Goal: Book appointment/travel/reservation

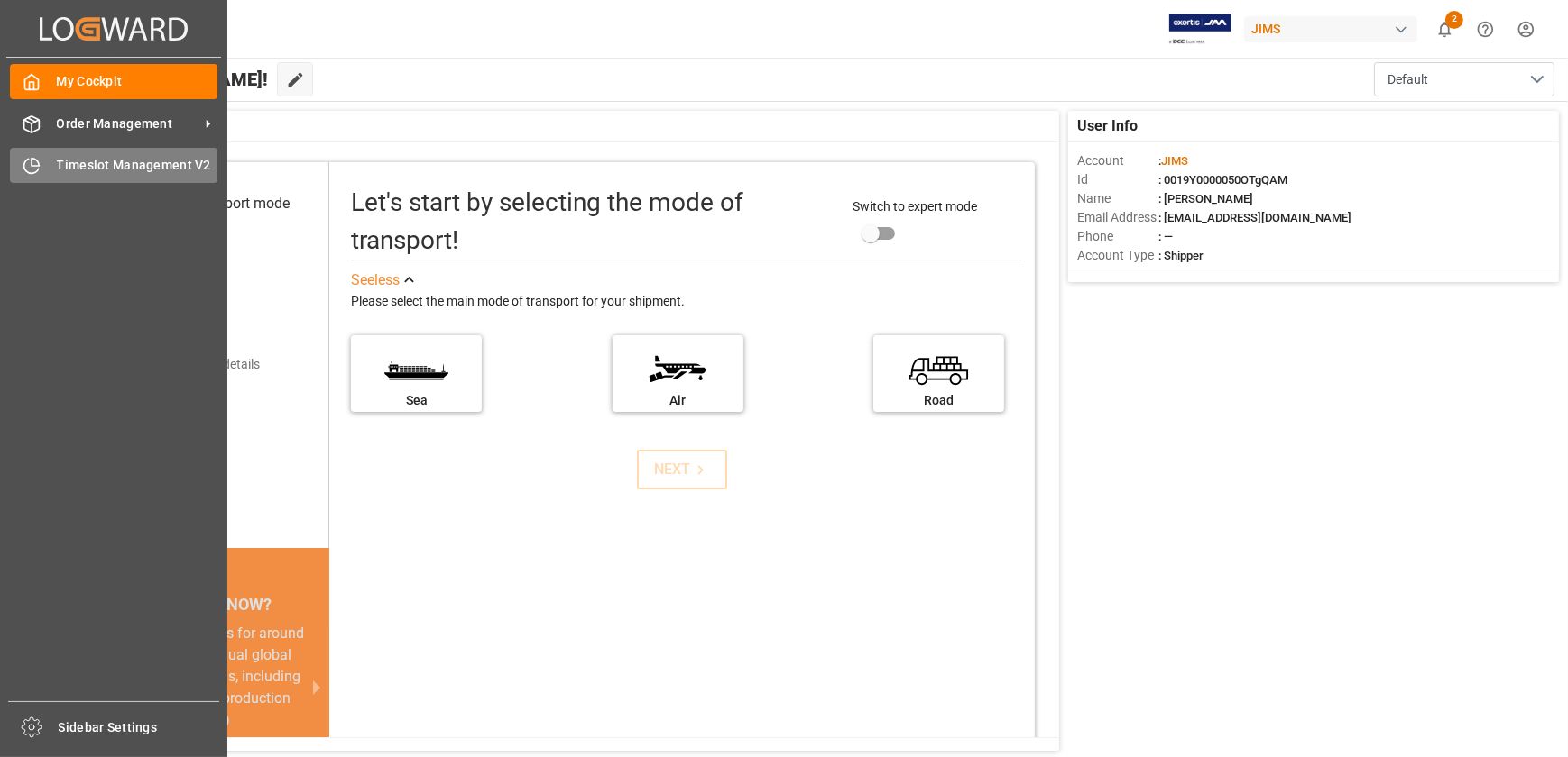
click at [12, 151] on div "Timeslot Management V2 Timeslot Management V2" at bounding box center [114, 165] width 207 height 35
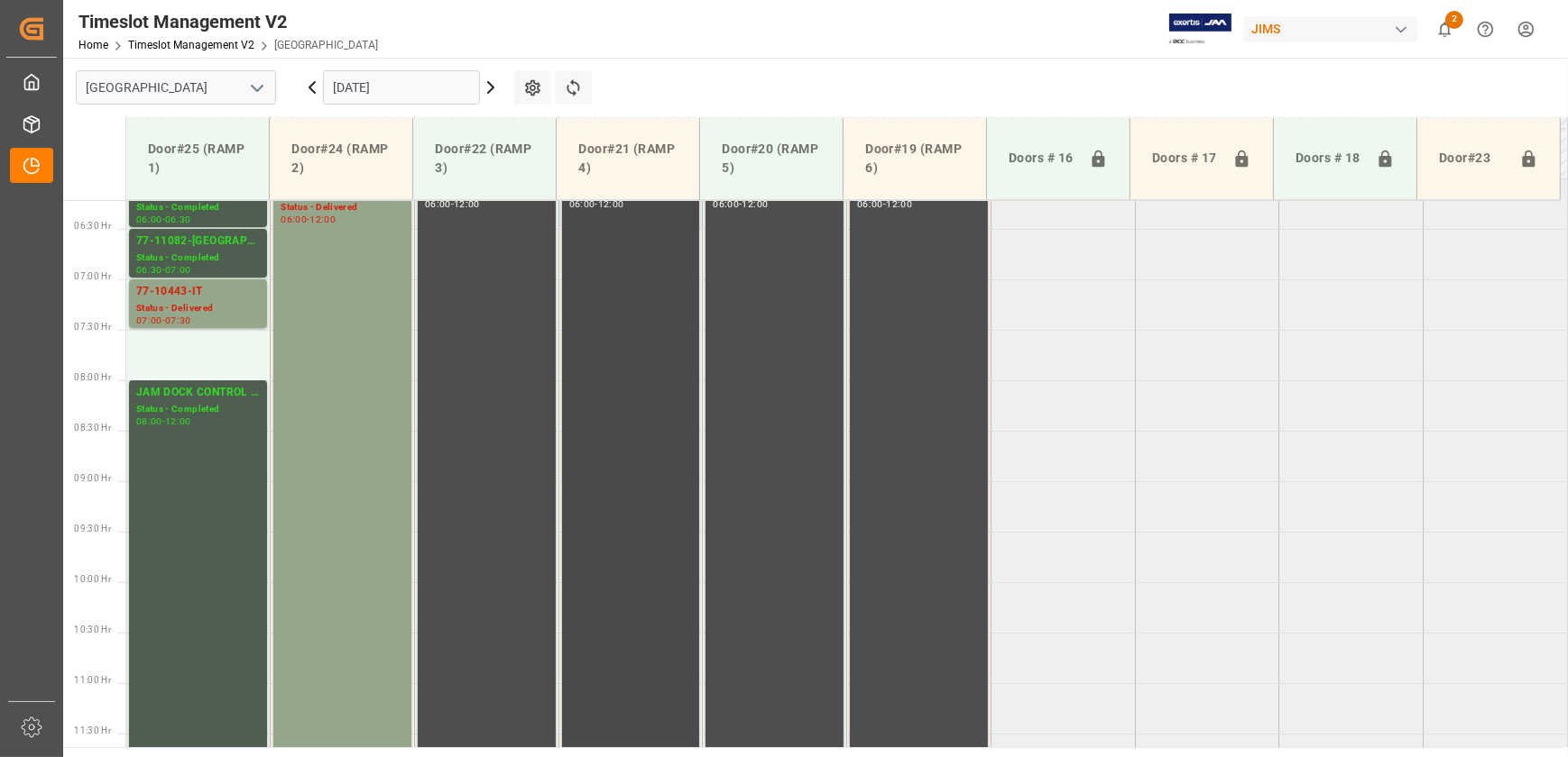
scroll to position [417, 0]
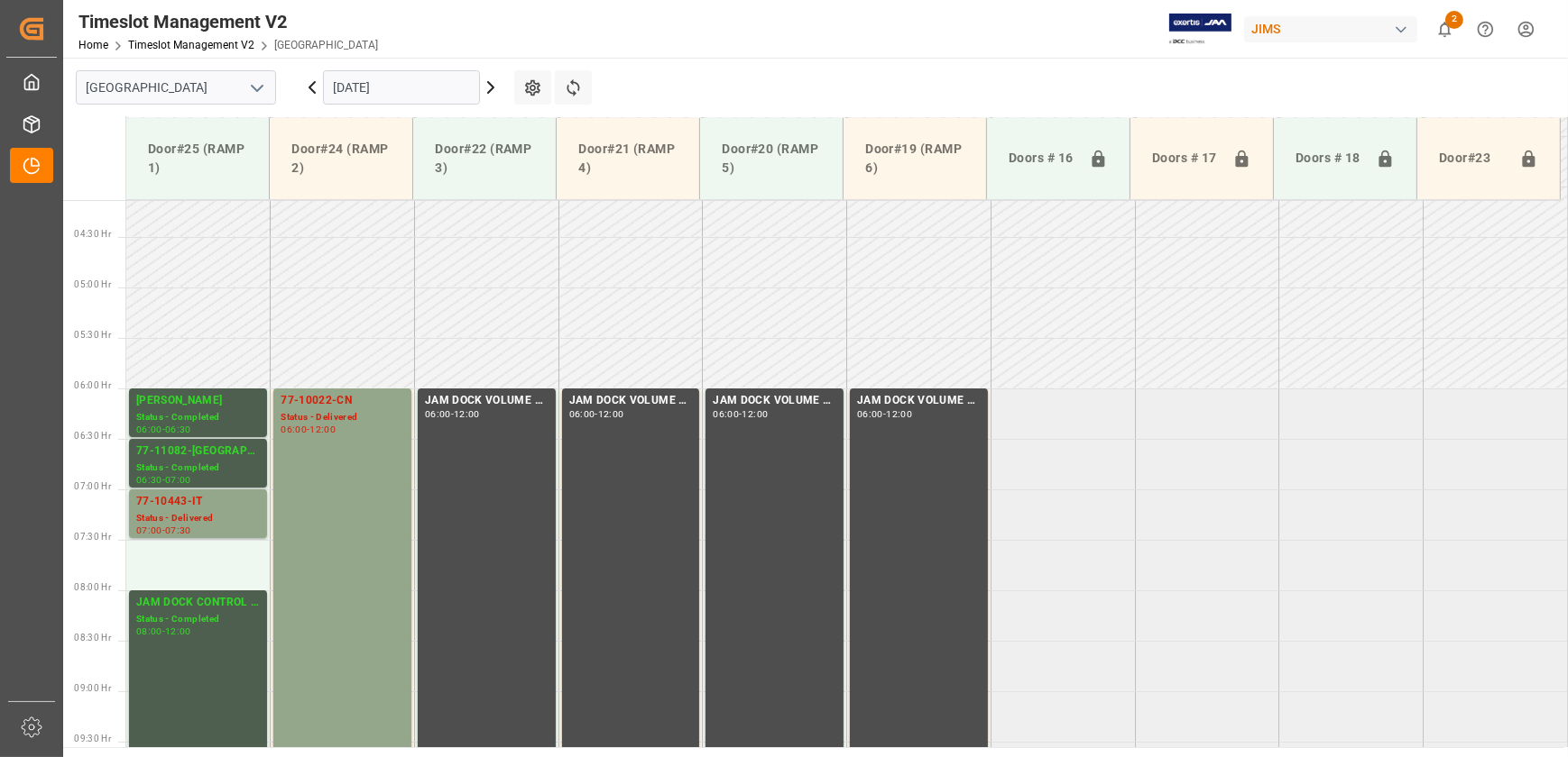
click at [488, 87] on icon at bounding box center [490, 87] width 21 height 21
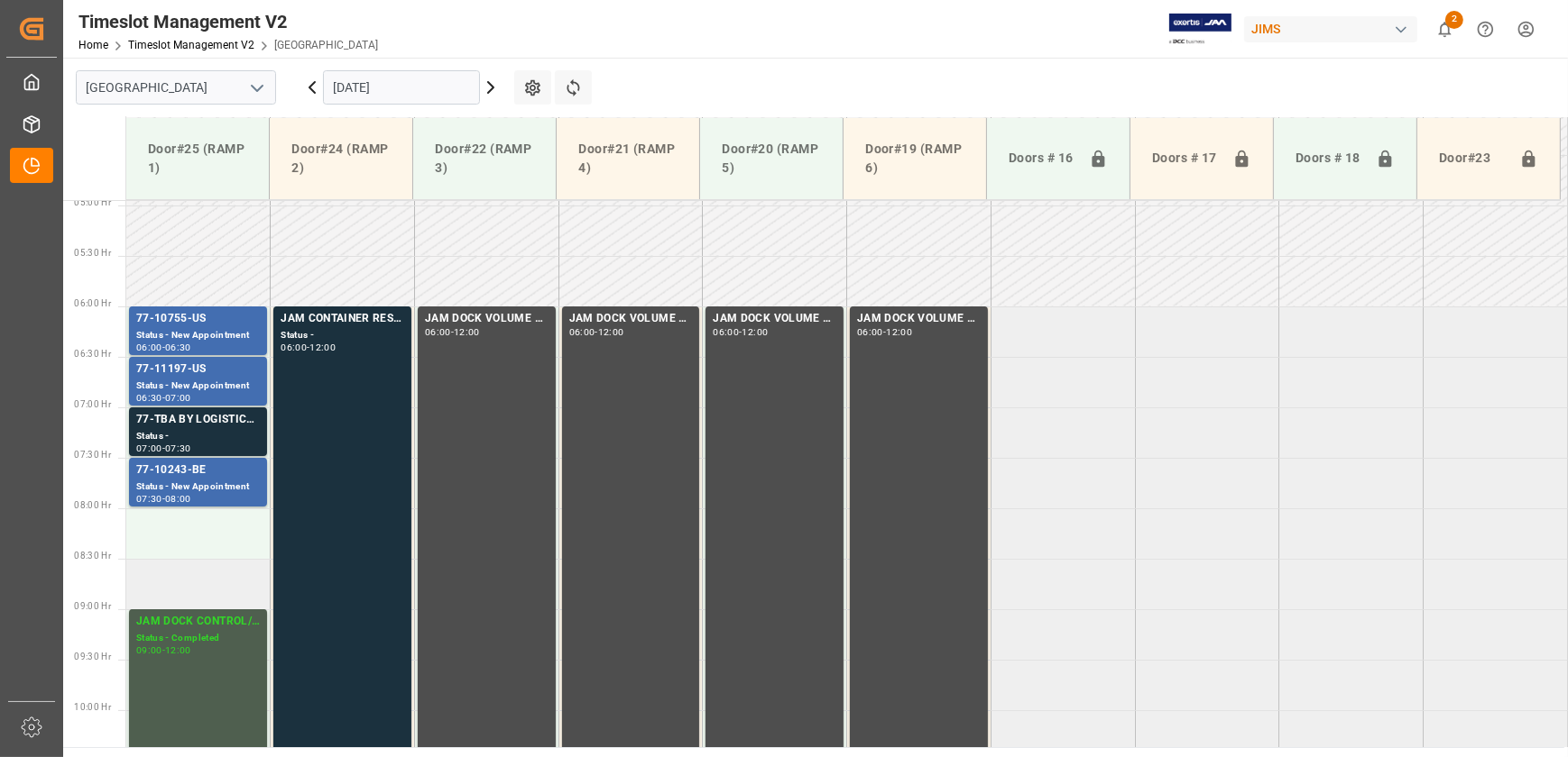
scroll to position [582, 0]
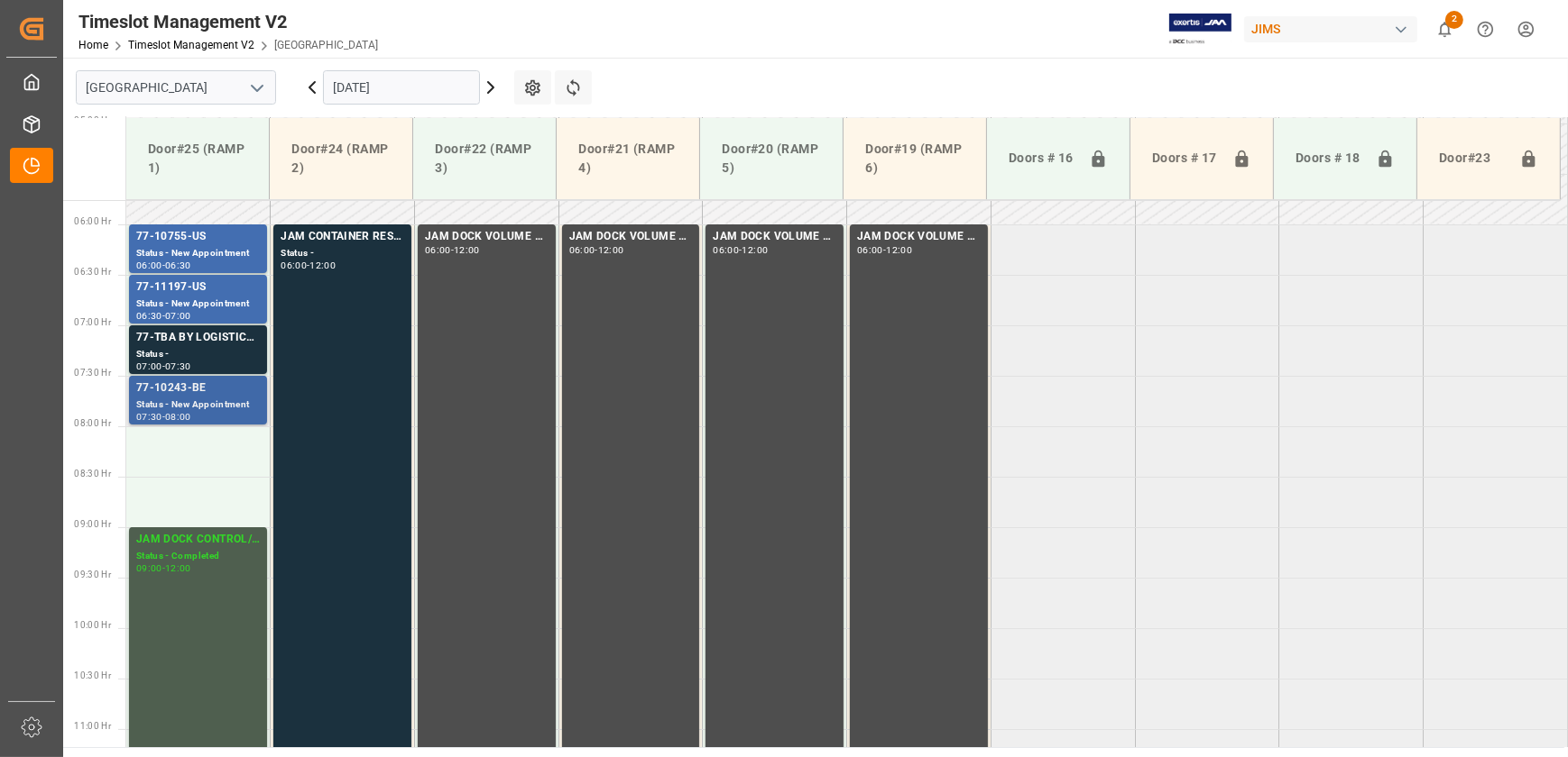
click at [223, 419] on div "07:30 - 08:00" at bounding box center [198, 417] width 123 height 10
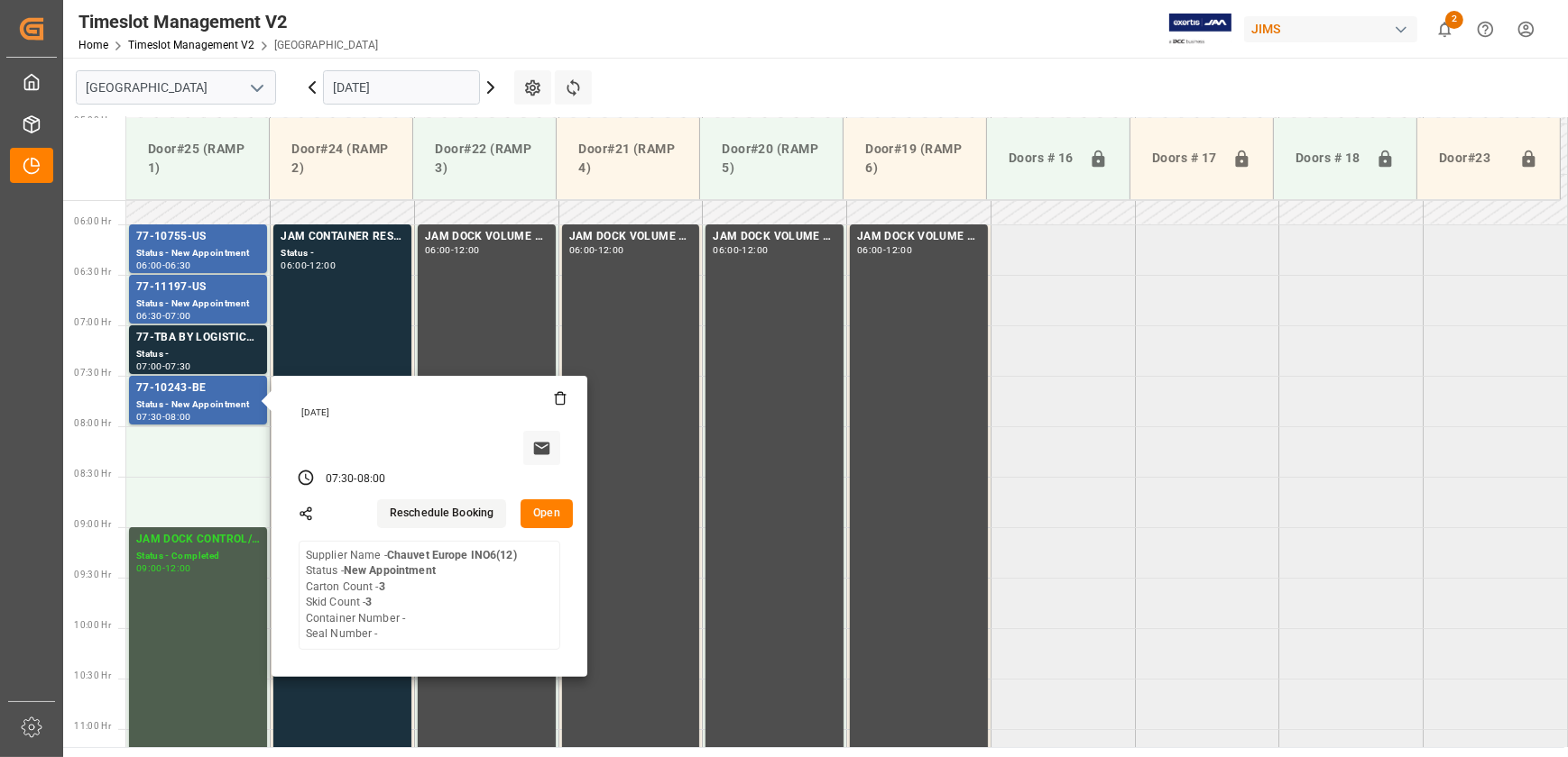
click at [492, 83] on icon at bounding box center [490, 87] width 21 height 21
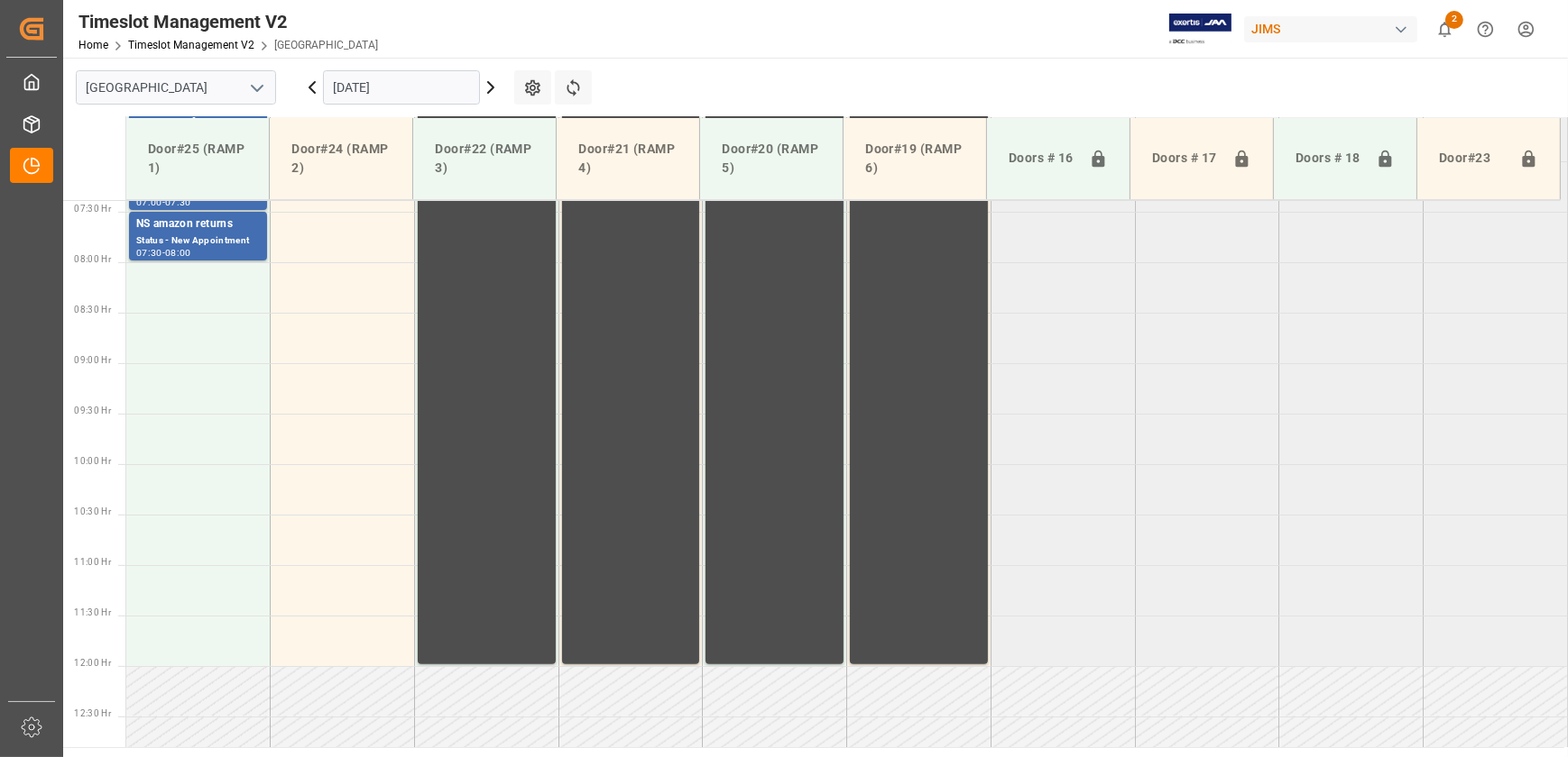
scroll to position [417, 0]
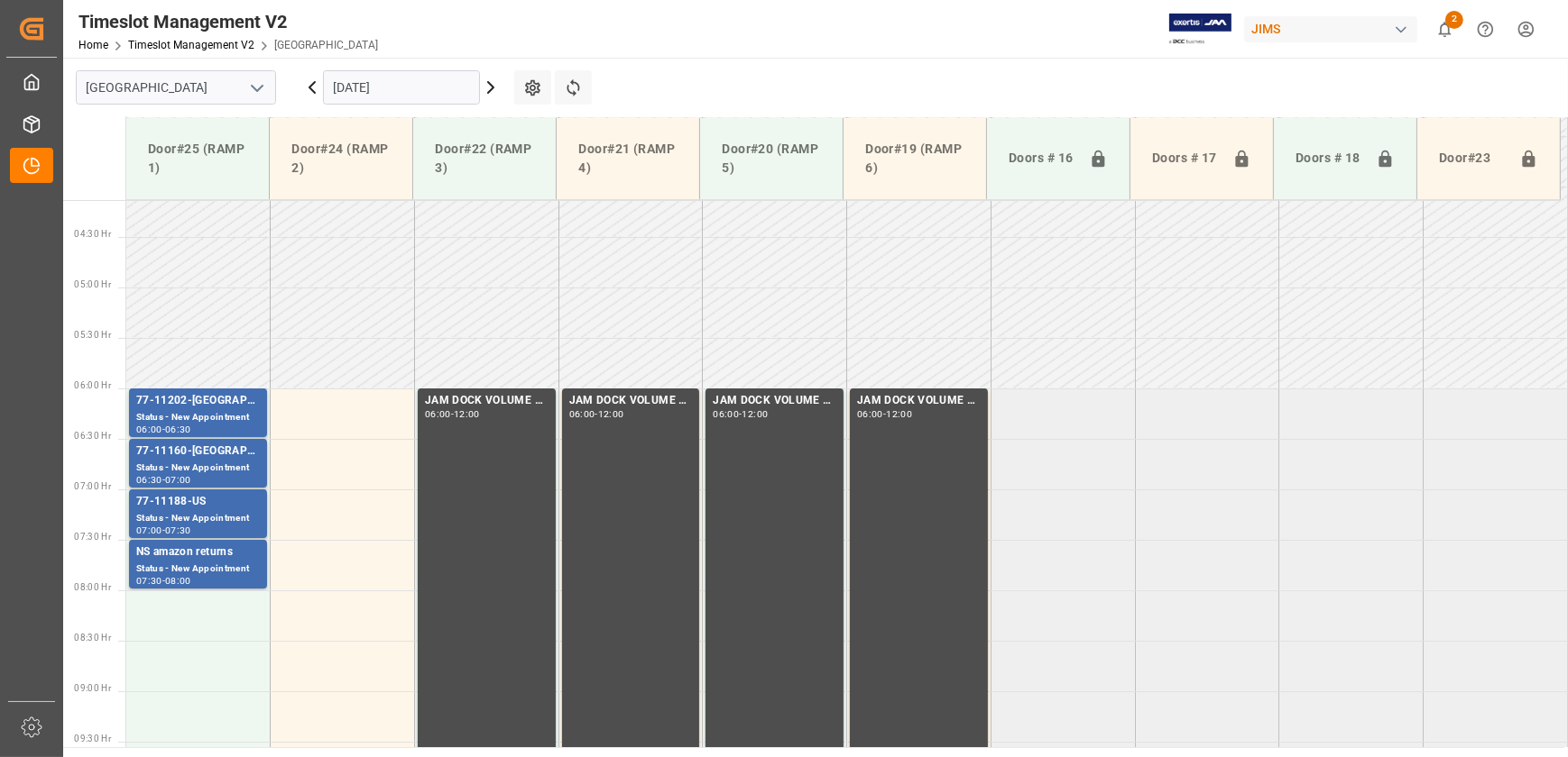
click at [398, 303] on td at bounding box center [343, 313] width 145 height 50
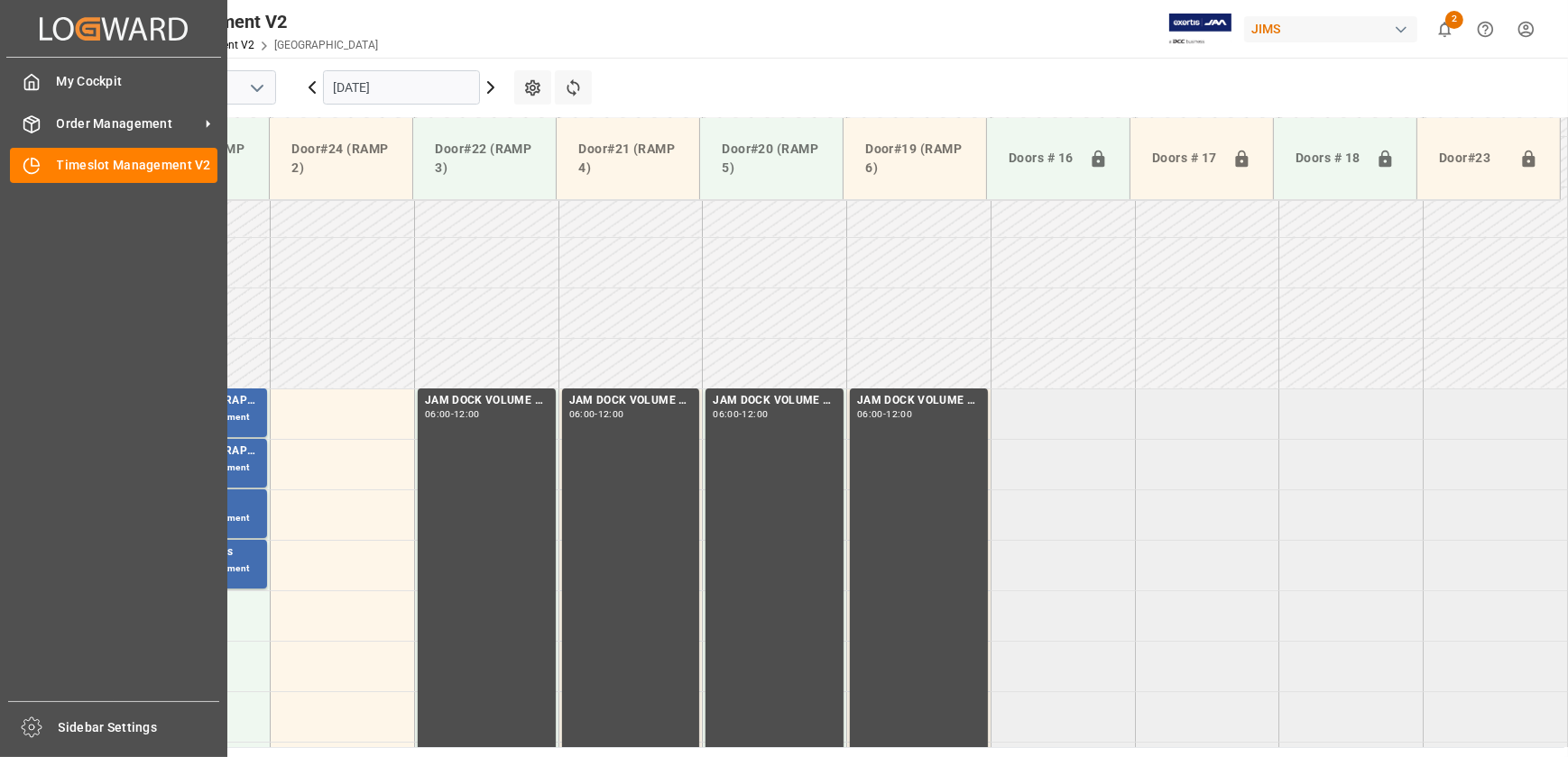
drag, startPoint x: 63, startPoint y: 117, endPoint x: 64, endPoint y: 107, distance: 10.0
click at [64, 116] on span "Order Management" at bounding box center [128, 124] width 143 height 19
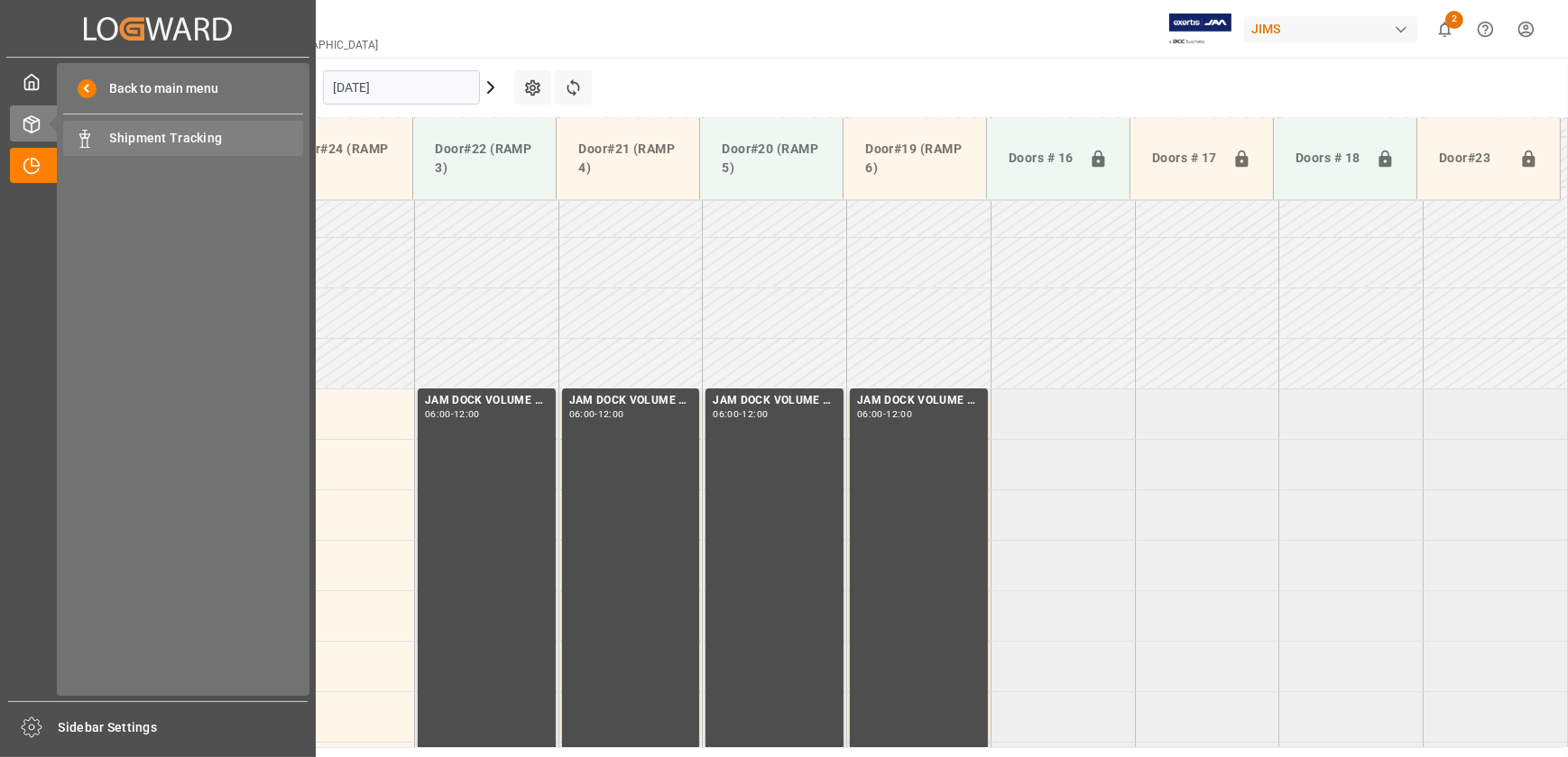
click at [156, 135] on span "Shipment Tracking" at bounding box center [207, 138] width 194 height 19
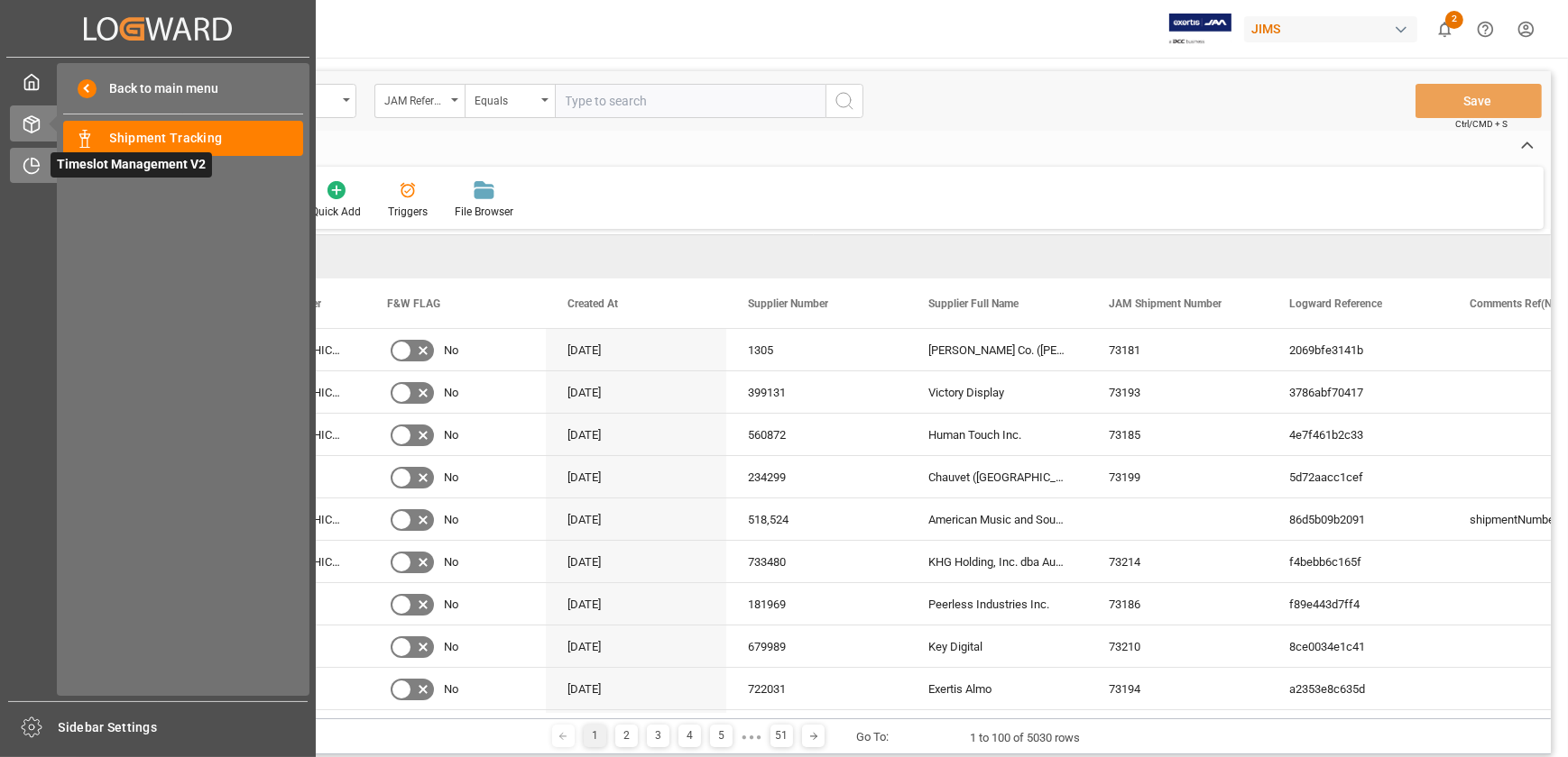
click at [35, 171] on icon at bounding box center [31, 165] width 18 height 18
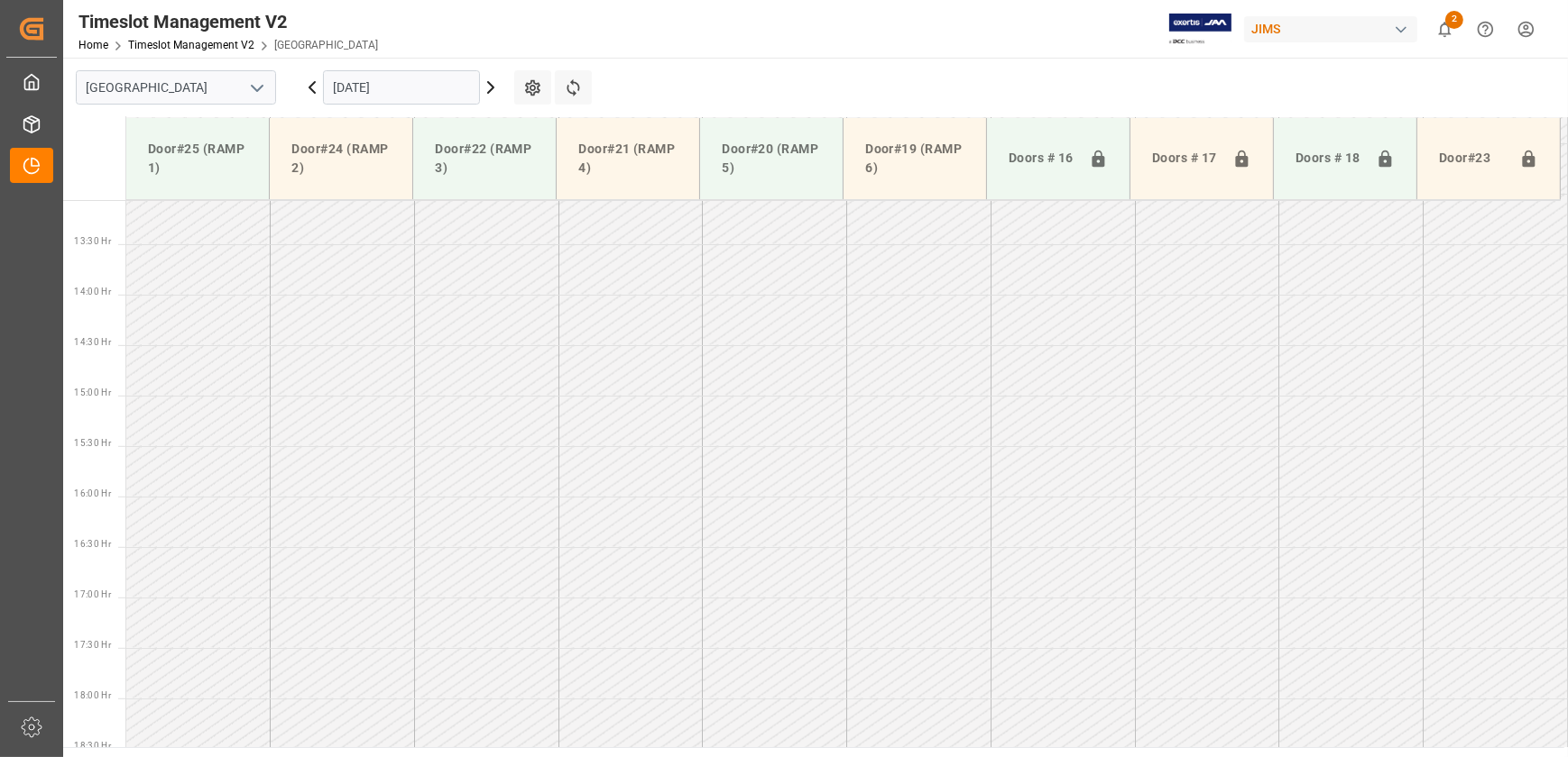
scroll to position [909, 0]
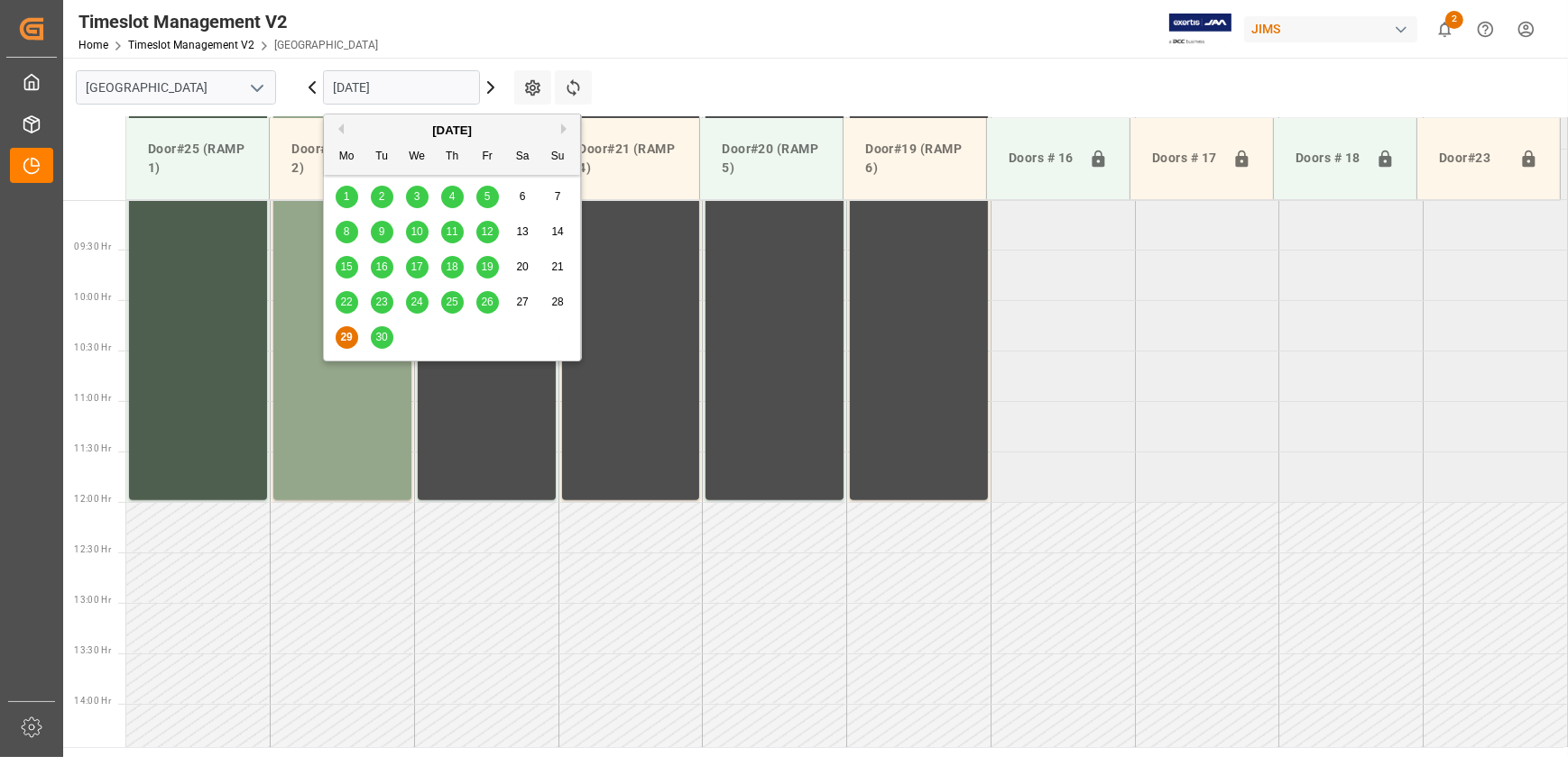
click at [398, 84] on input "[DATE]" at bounding box center [402, 87] width 157 height 35
click at [376, 342] on span "30" at bounding box center [381, 337] width 12 height 13
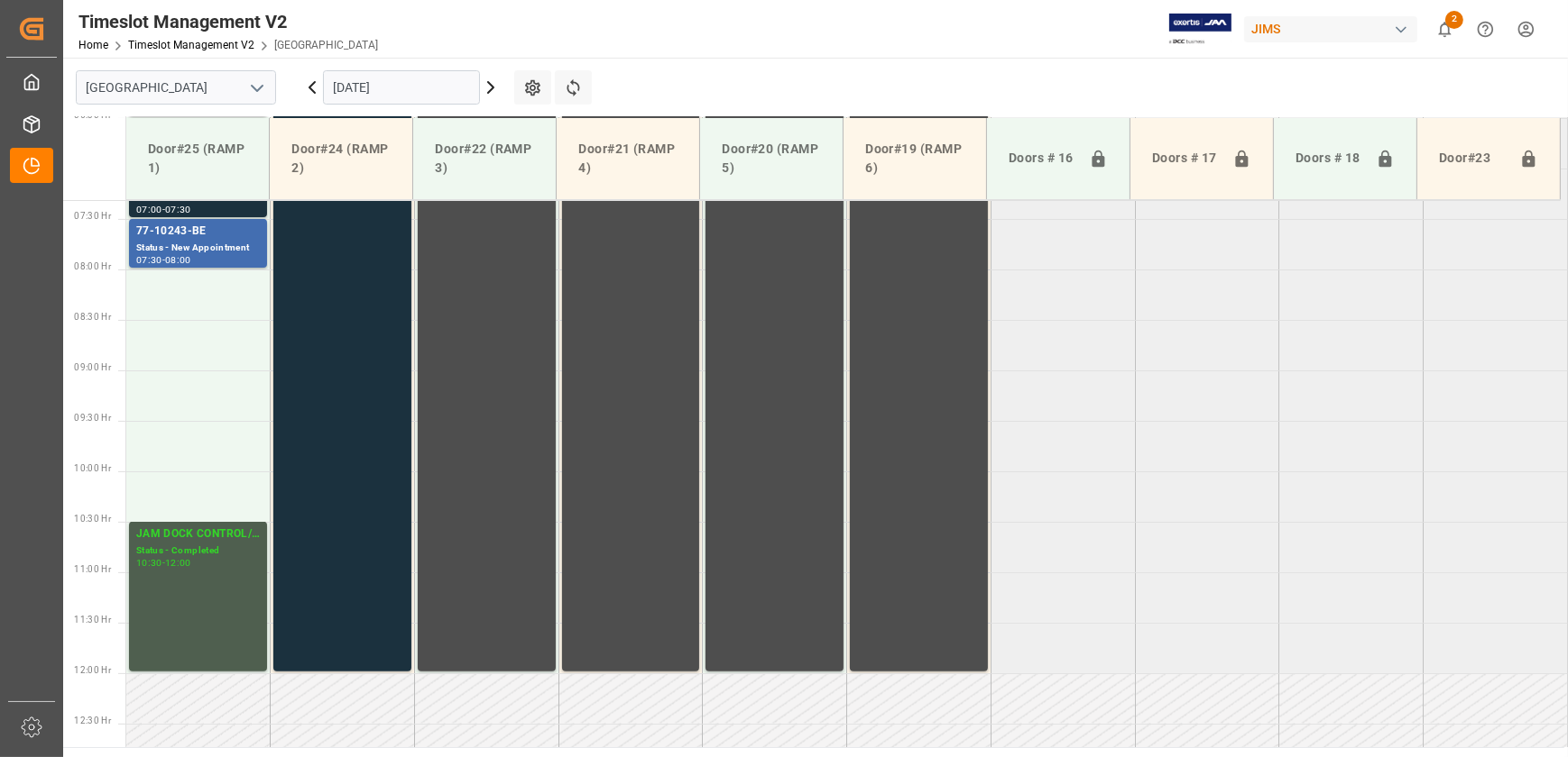
scroll to position [329, 0]
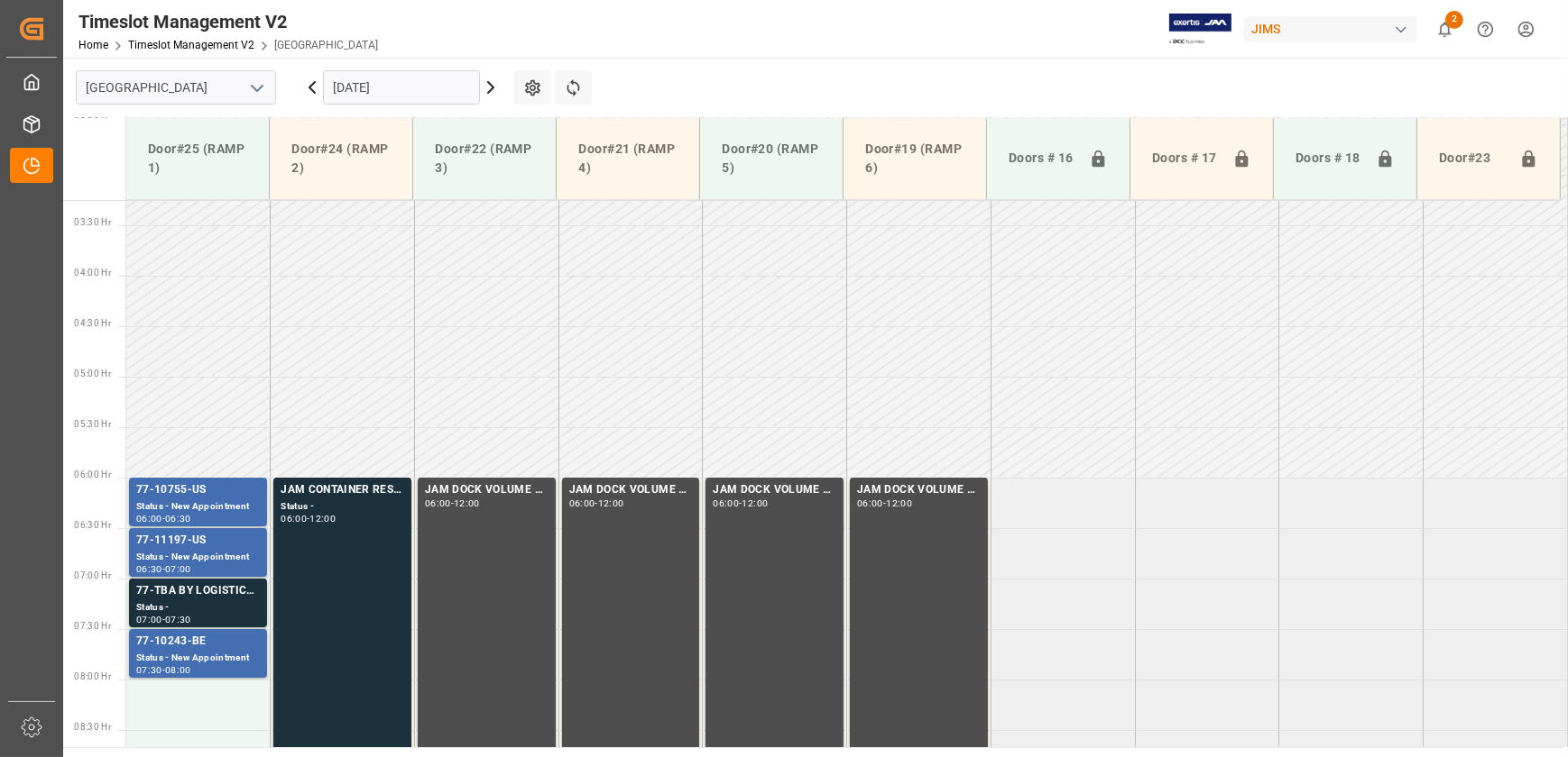
click at [431, 95] on input "[DATE]" at bounding box center [402, 87] width 157 height 35
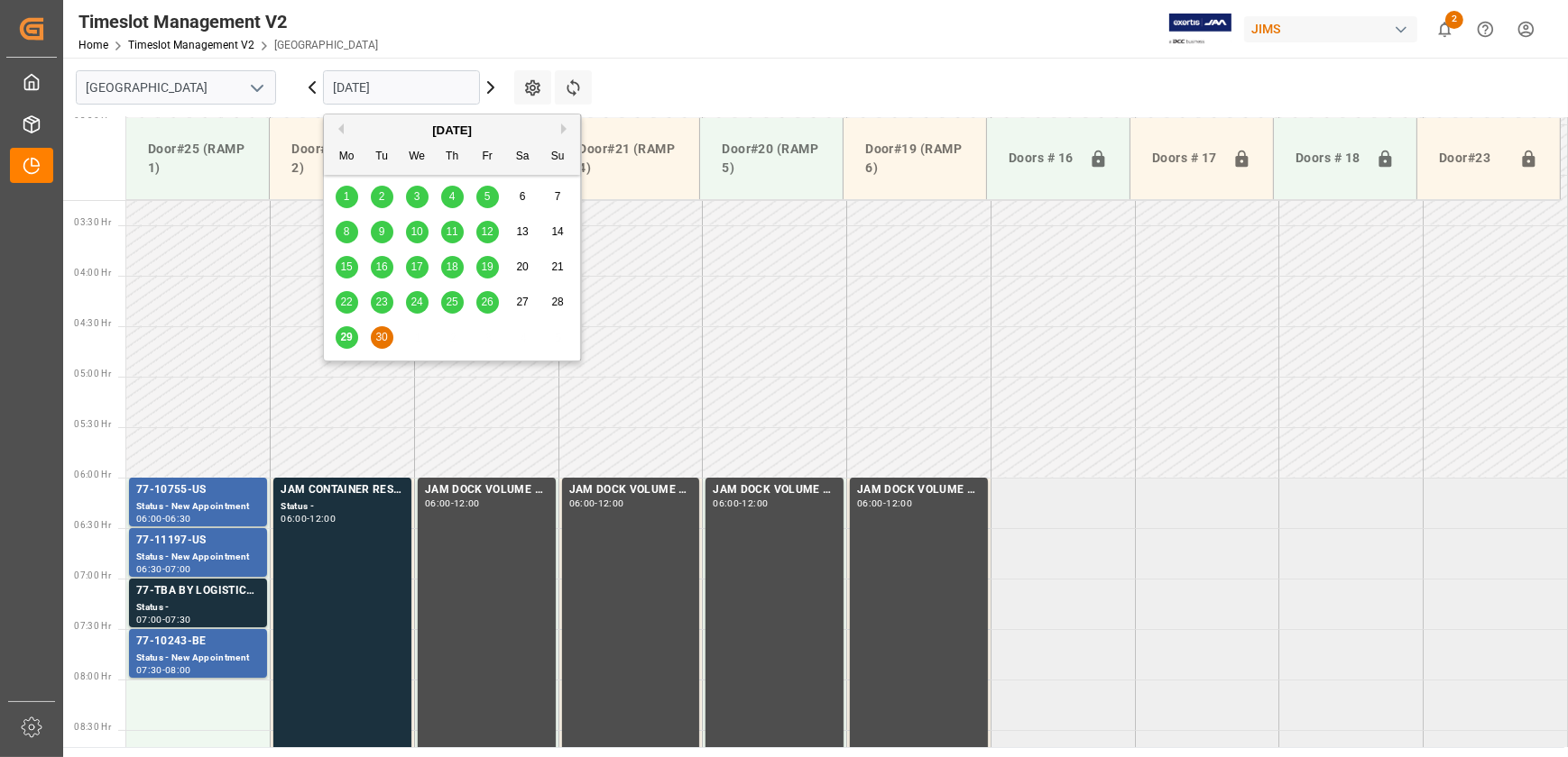
click at [558, 126] on div "[DATE]" at bounding box center [452, 130] width 256 height 18
click at [566, 129] on button "Next Month" at bounding box center [567, 129] width 11 height 11
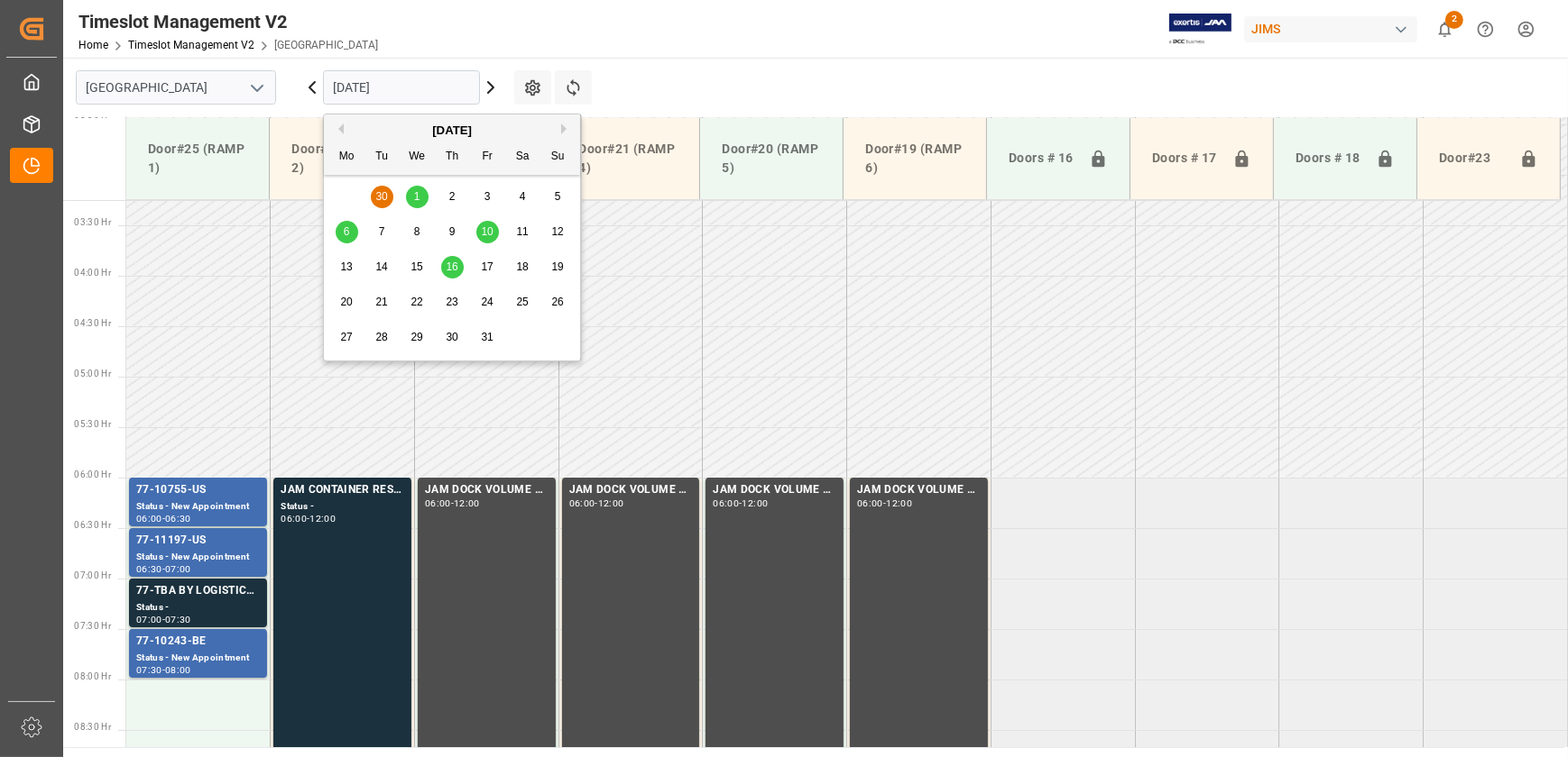
click at [417, 193] on span "1" at bounding box center [417, 197] width 7 height 13
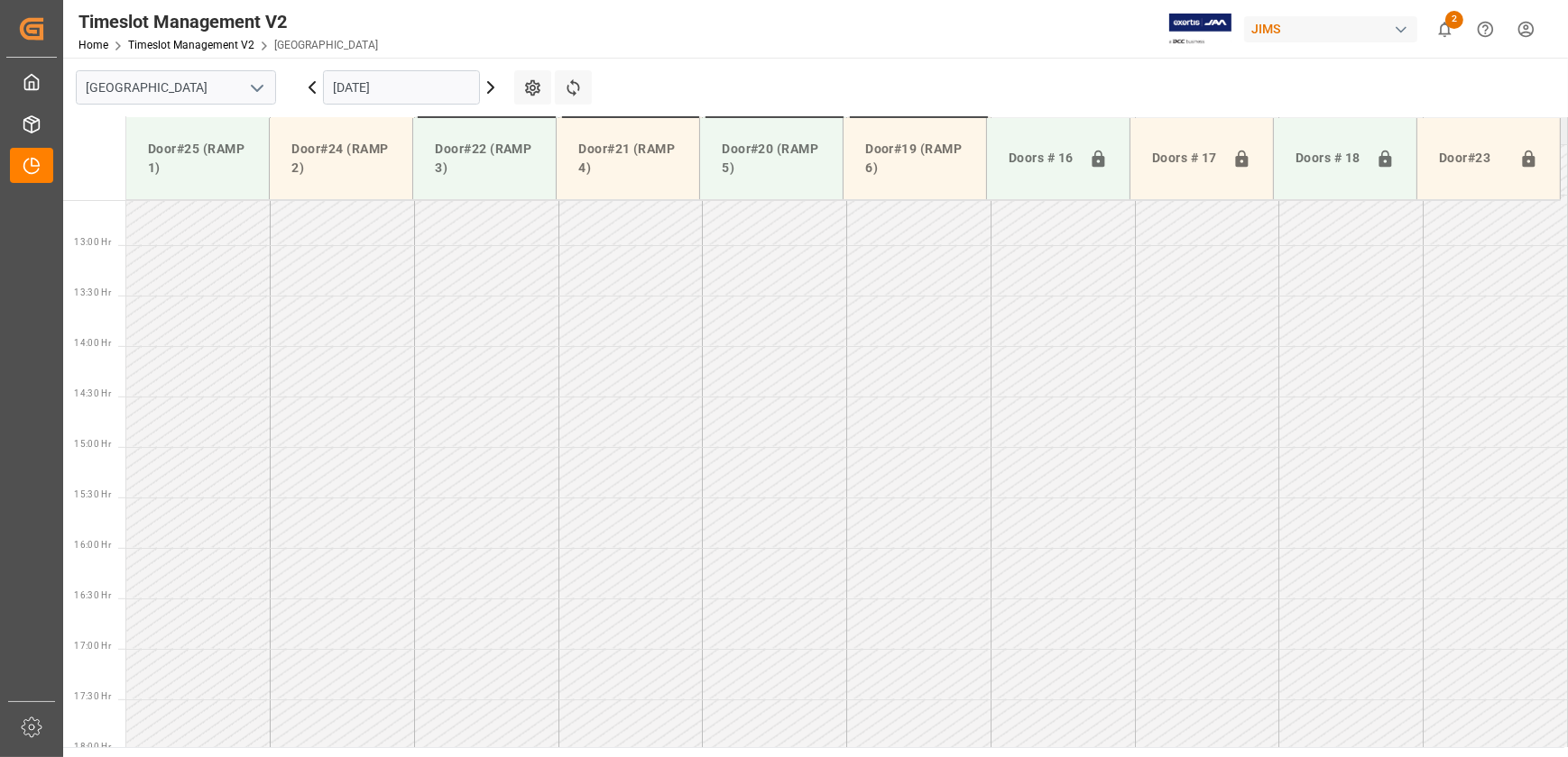
scroll to position [738, 0]
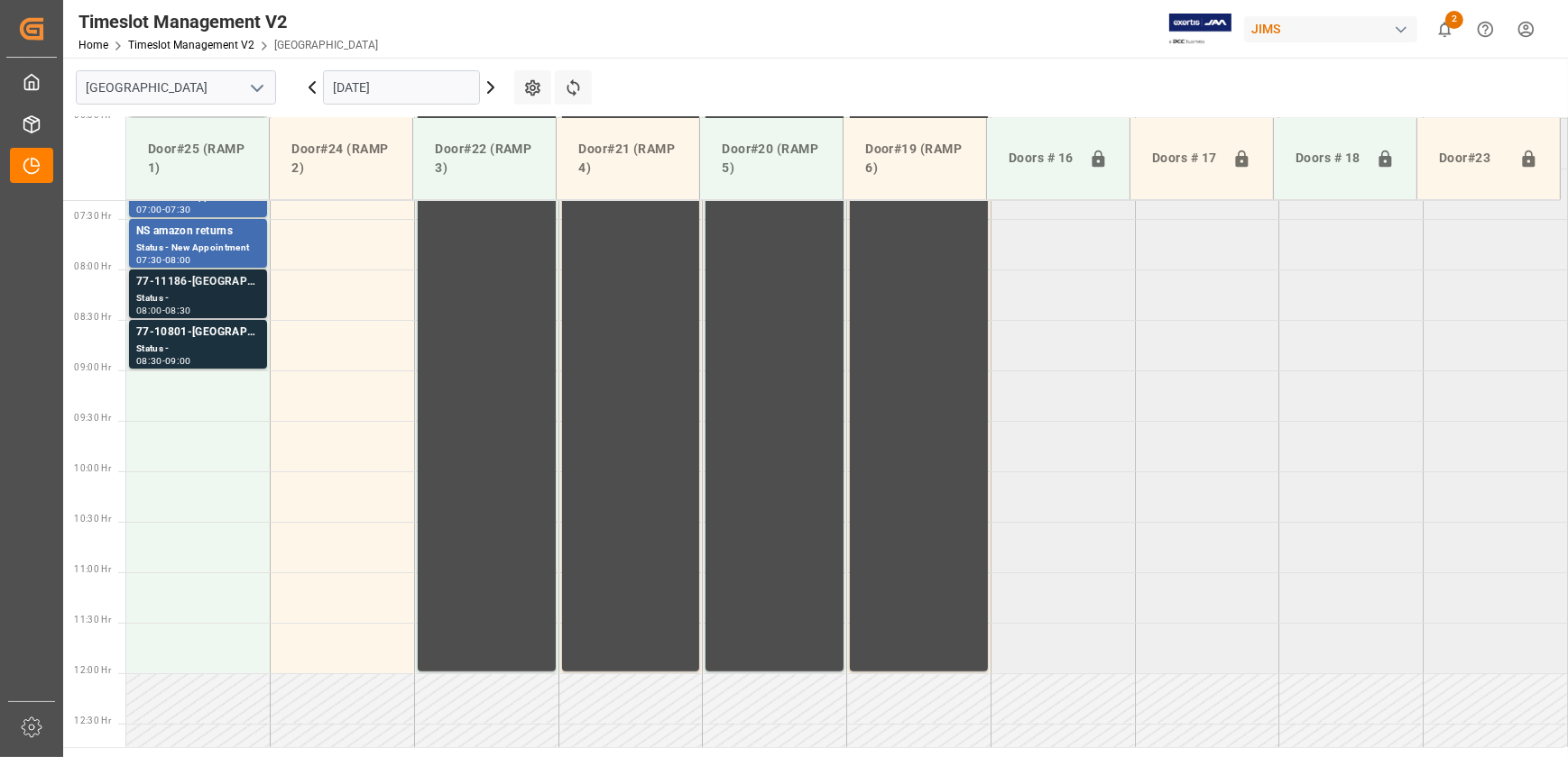
click at [215, 283] on div "77-11186-[GEOGRAPHIC_DATA]" at bounding box center [198, 282] width 123 height 18
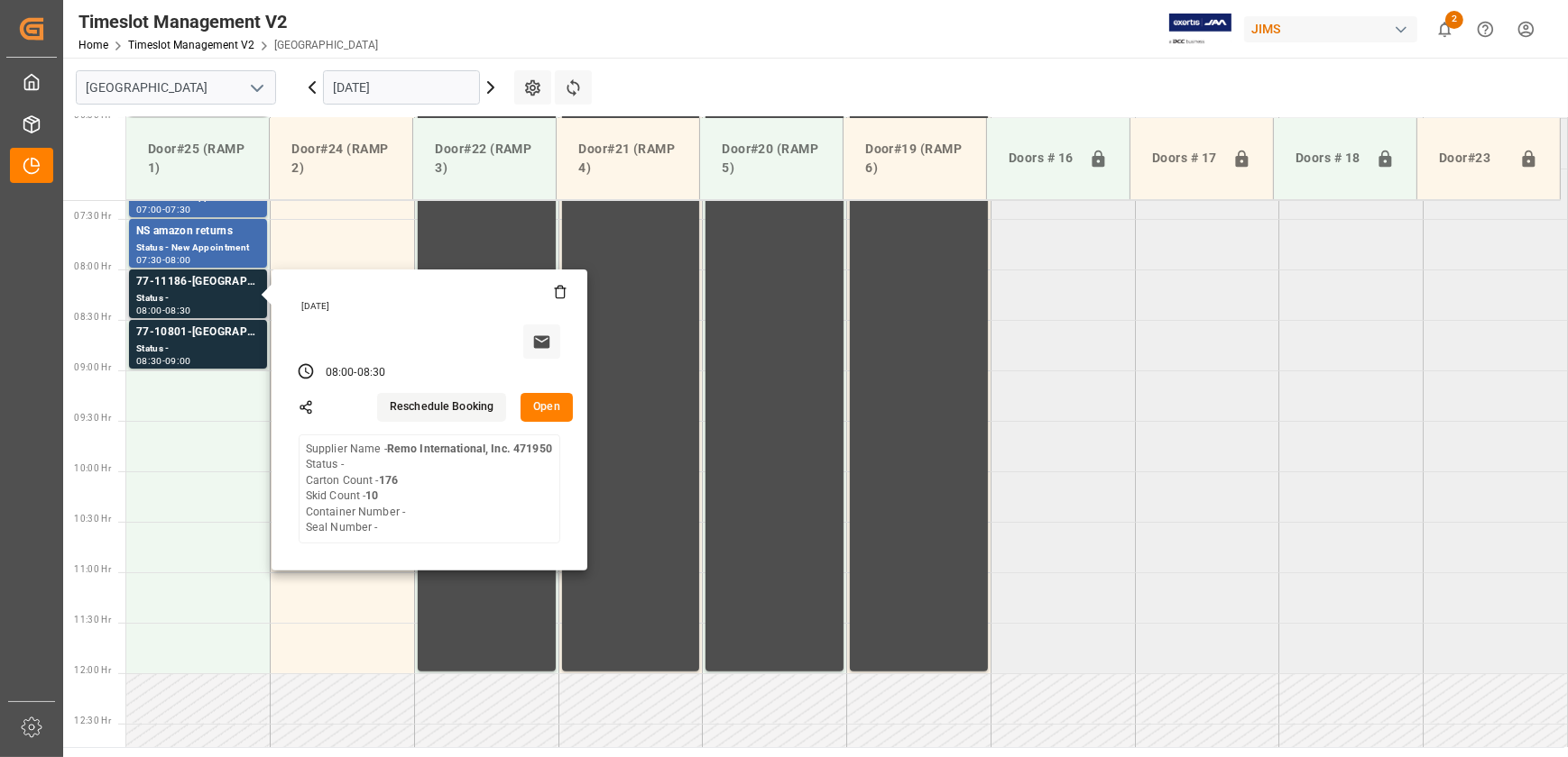
click at [551, 408] on button "Open" at bounding box center [546, 407] width 52 height 29
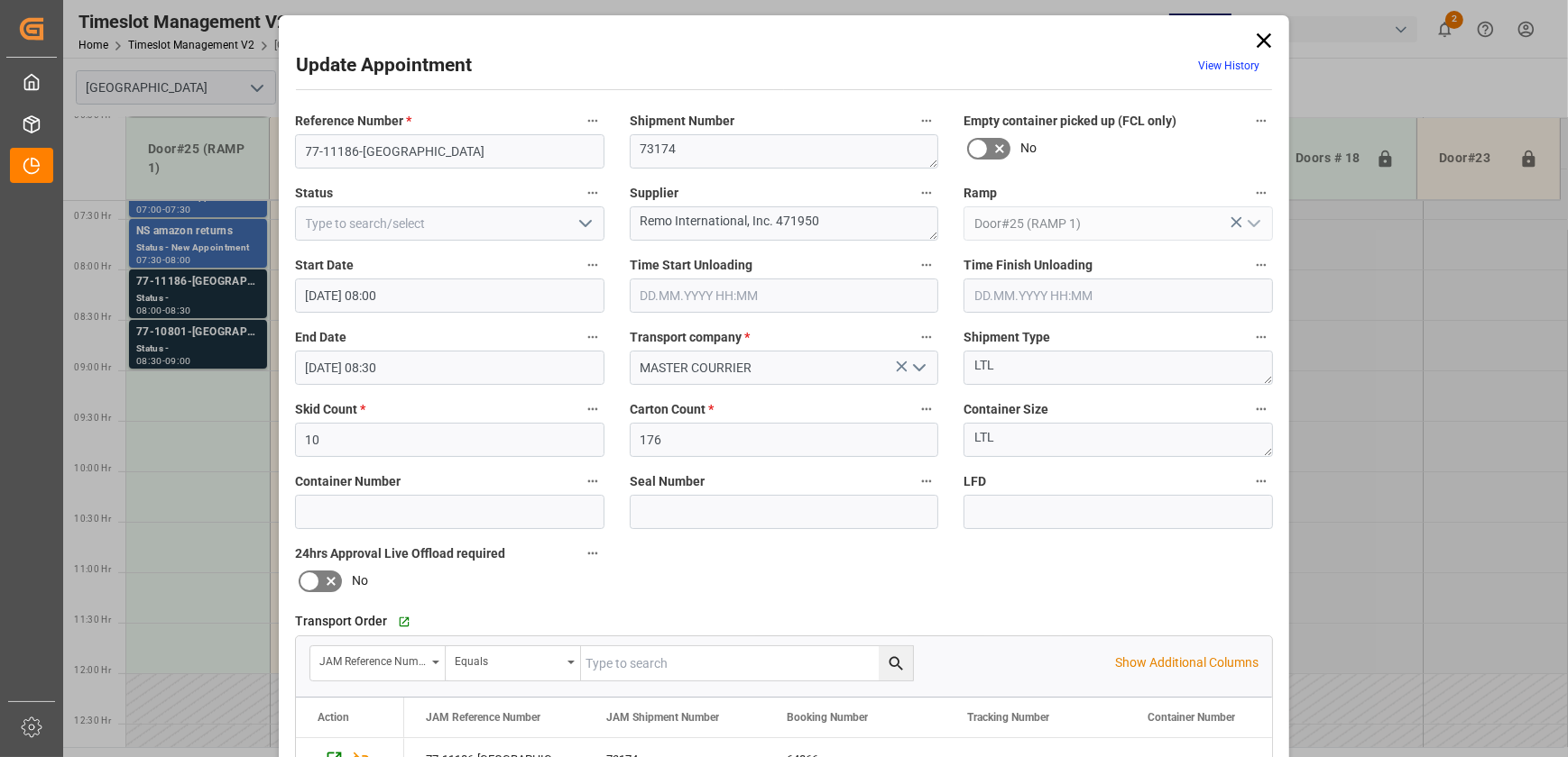
click at [204, 494] on div "Update Appointment View History Reference Number * 77-11186-US Shipment Number …" at bounding box center [784, 378] width 1568 height 757
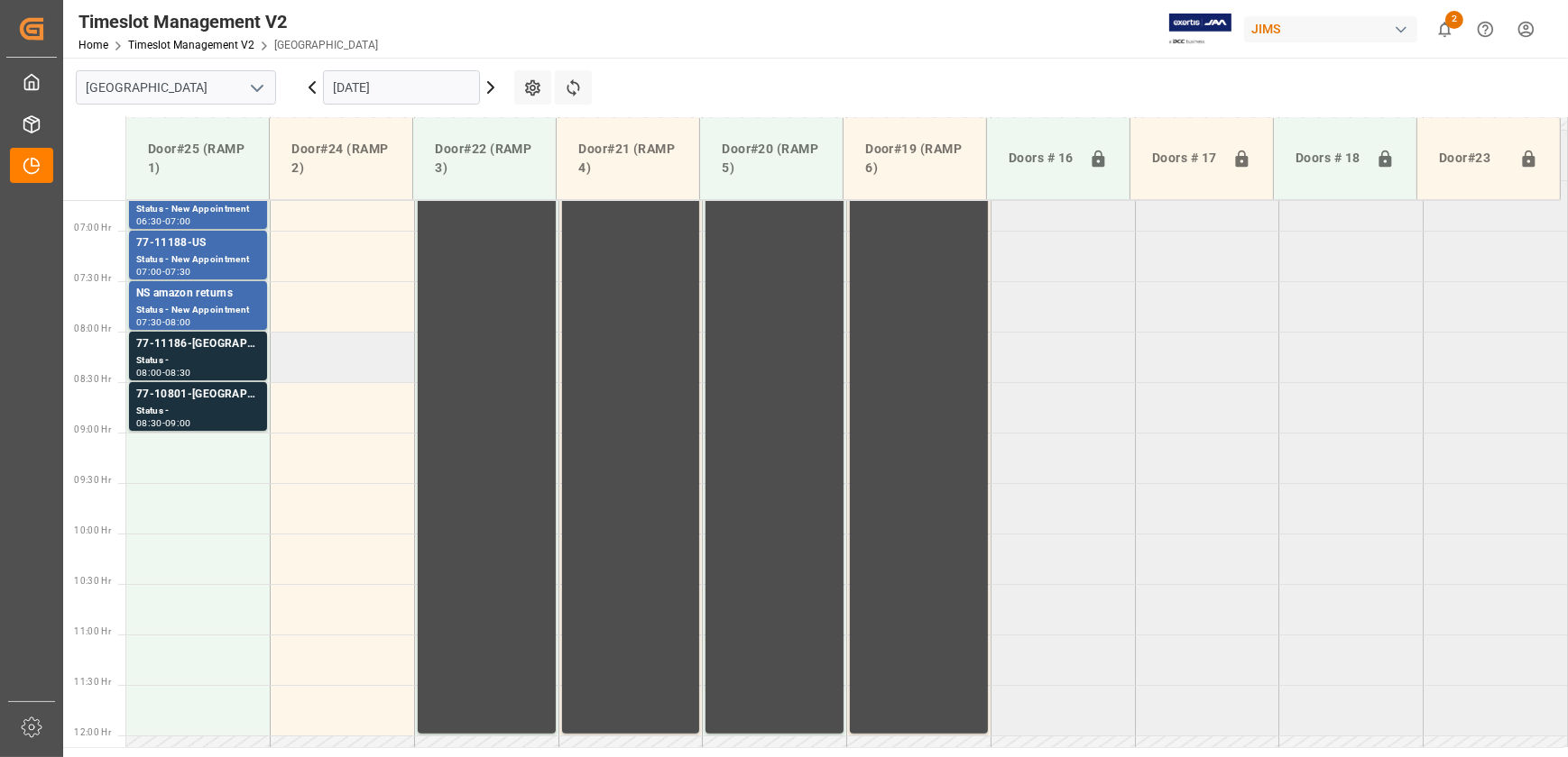
scroll to position [574, 0]
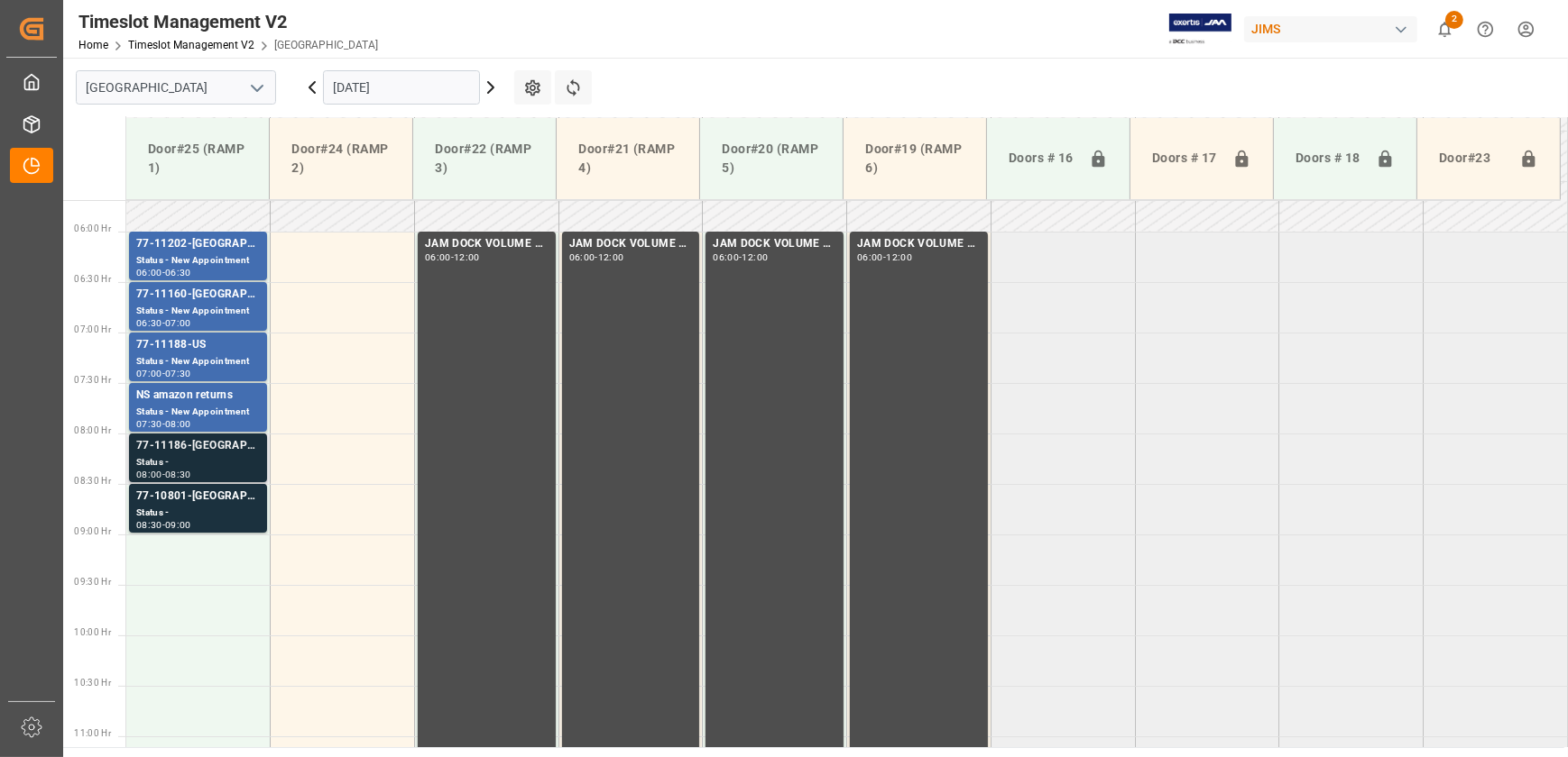
click at [206, 459] on div "Status -" at bounding box center [198, 463] width 123 height 15
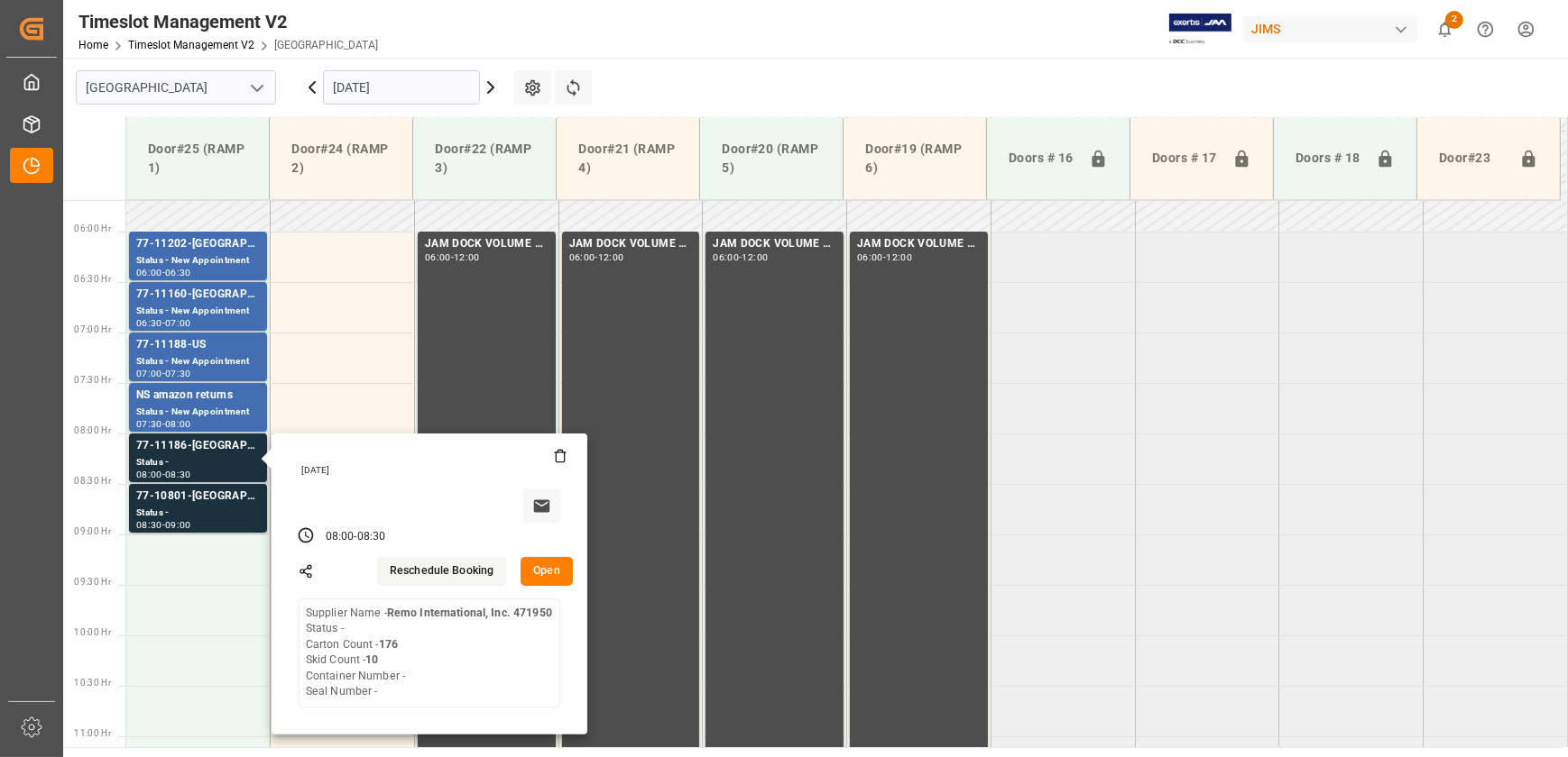
click at [552, 567] on button "Open" at bounding box center [546, 571] width 52 height 29
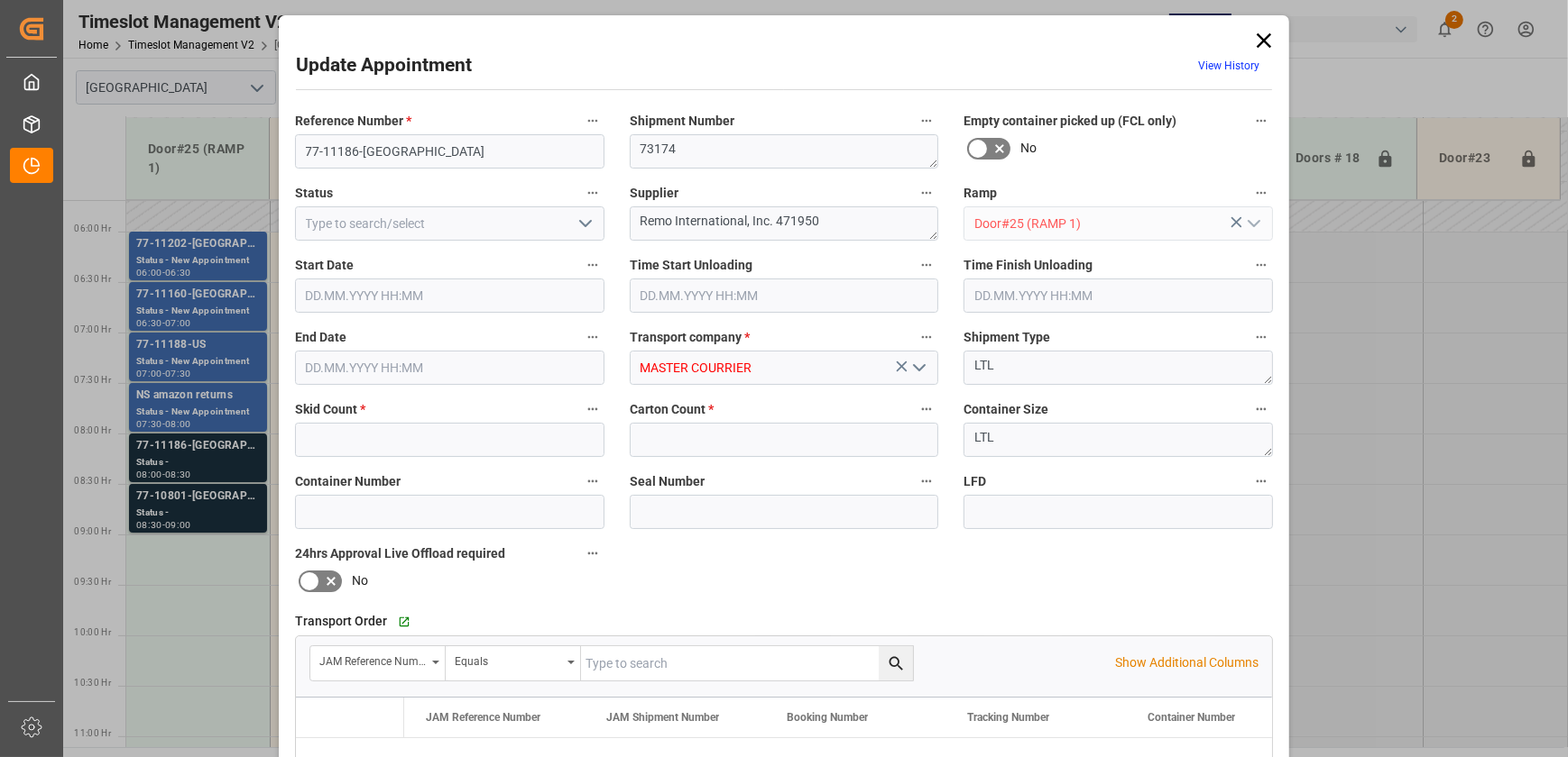
type input "10"
type input "176"
type input "[DATE] 08:00"
type input "[DATE] 08:30"
type input "[DATE] 18:09"
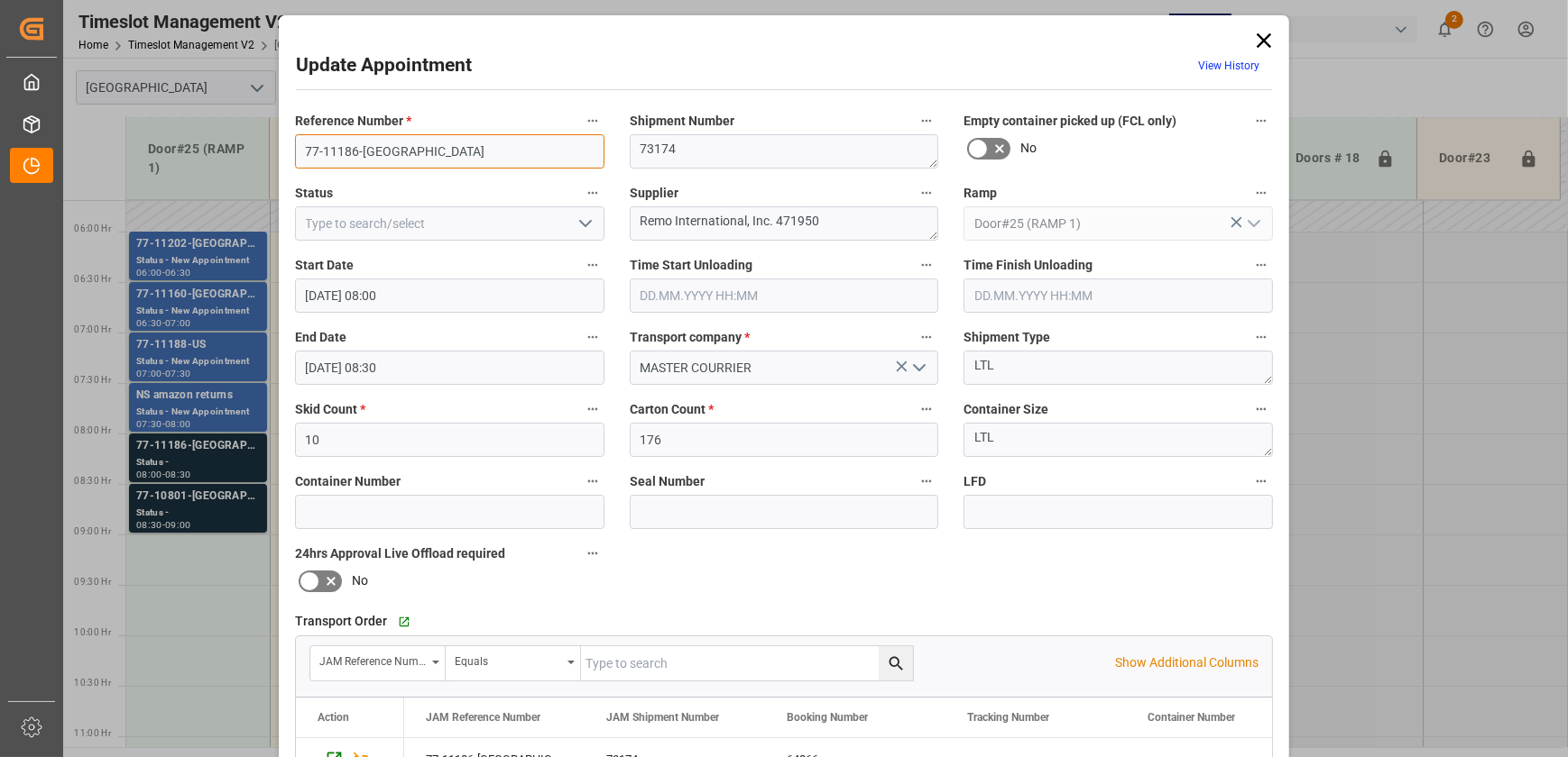
click at [389, 147] on input "77-11186-[GEOGRAPHIC_DATA]" at bounding box center [449, 151] width 309 height 35
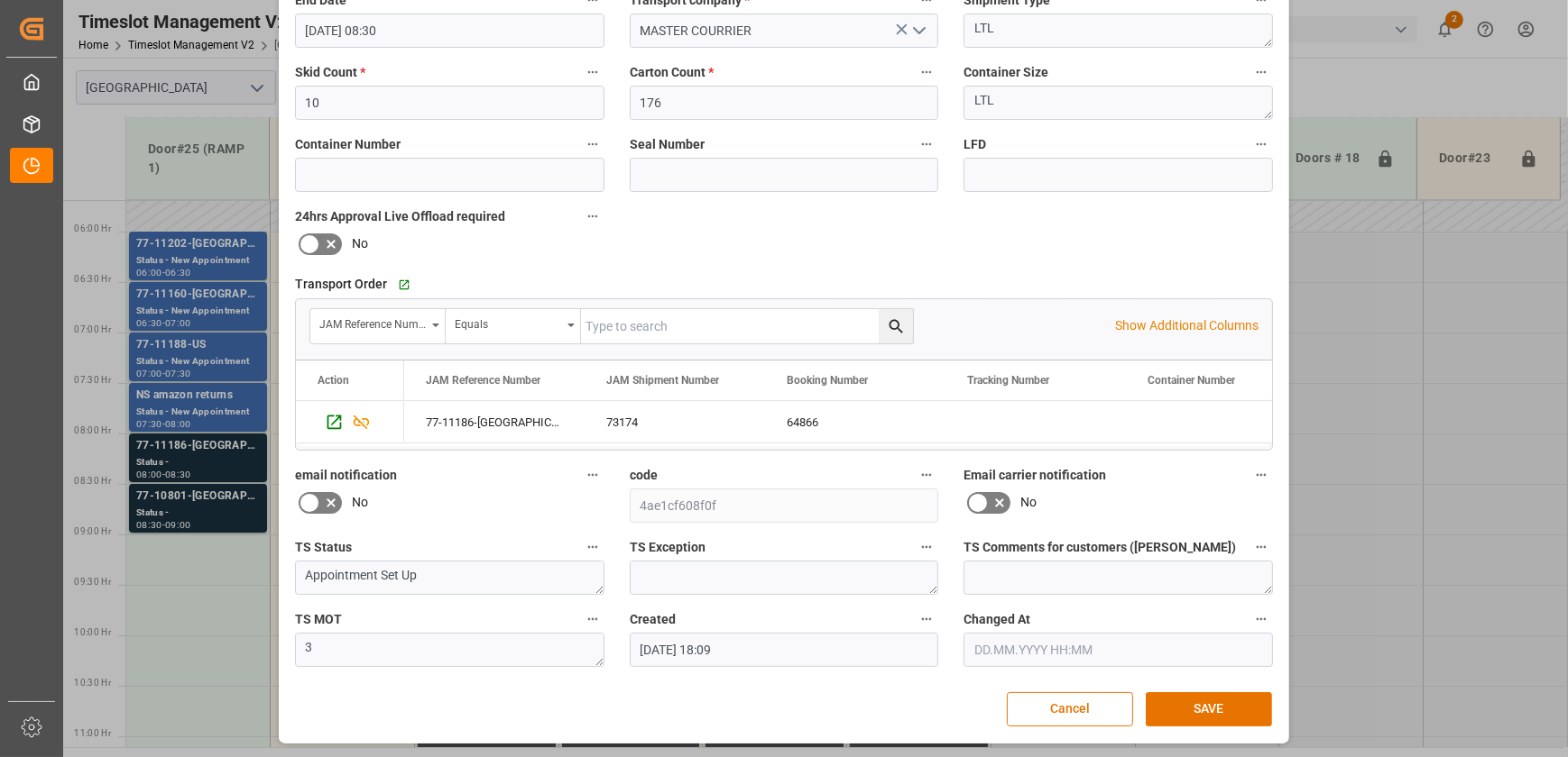
scroll to position [0, 0]
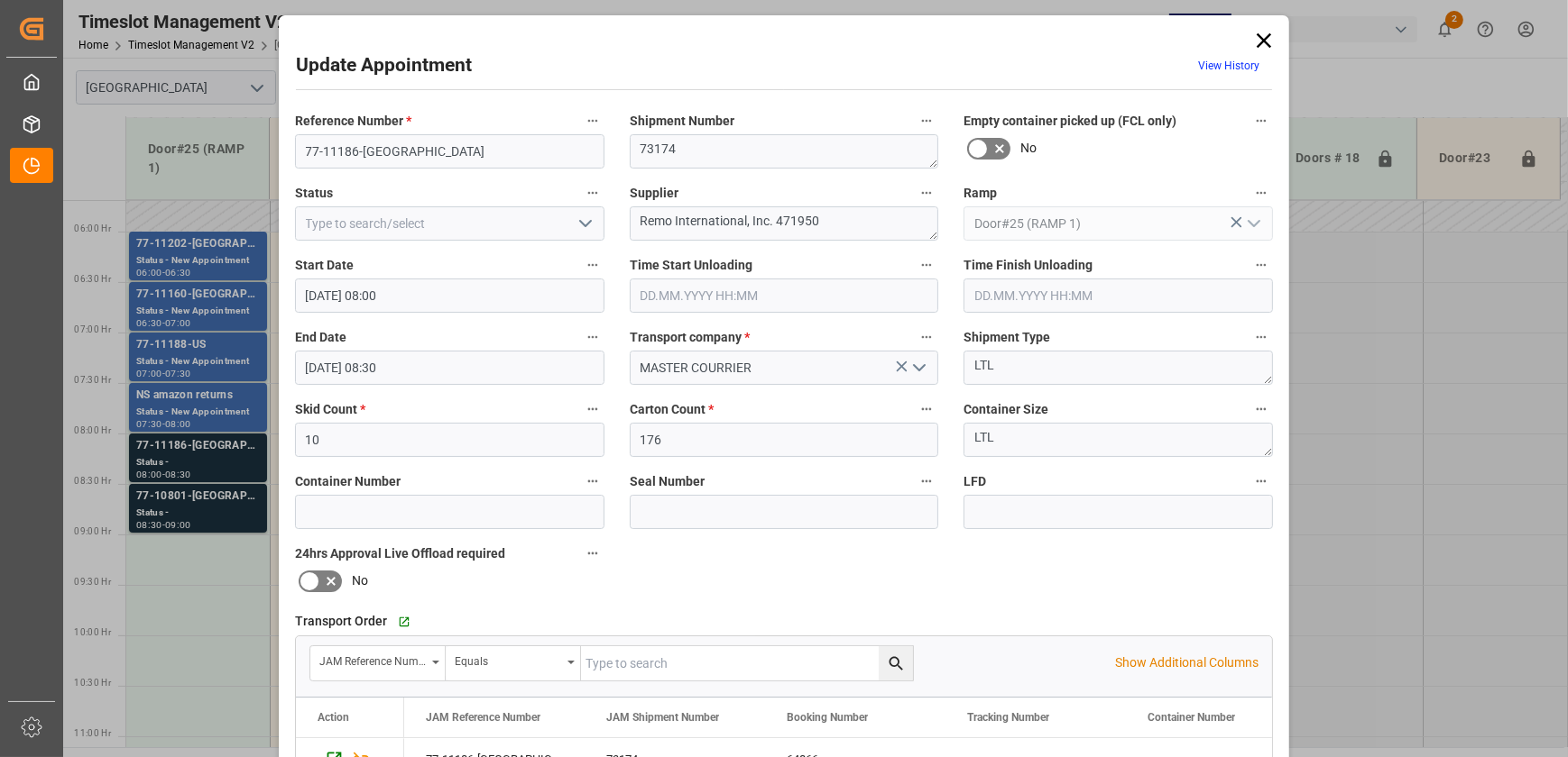
click at [201, 517] on div "Update Appointment View History Reference Number * 77-11186-US Shipment Number …" at bounding box center [784, 378] width 1568 height 757
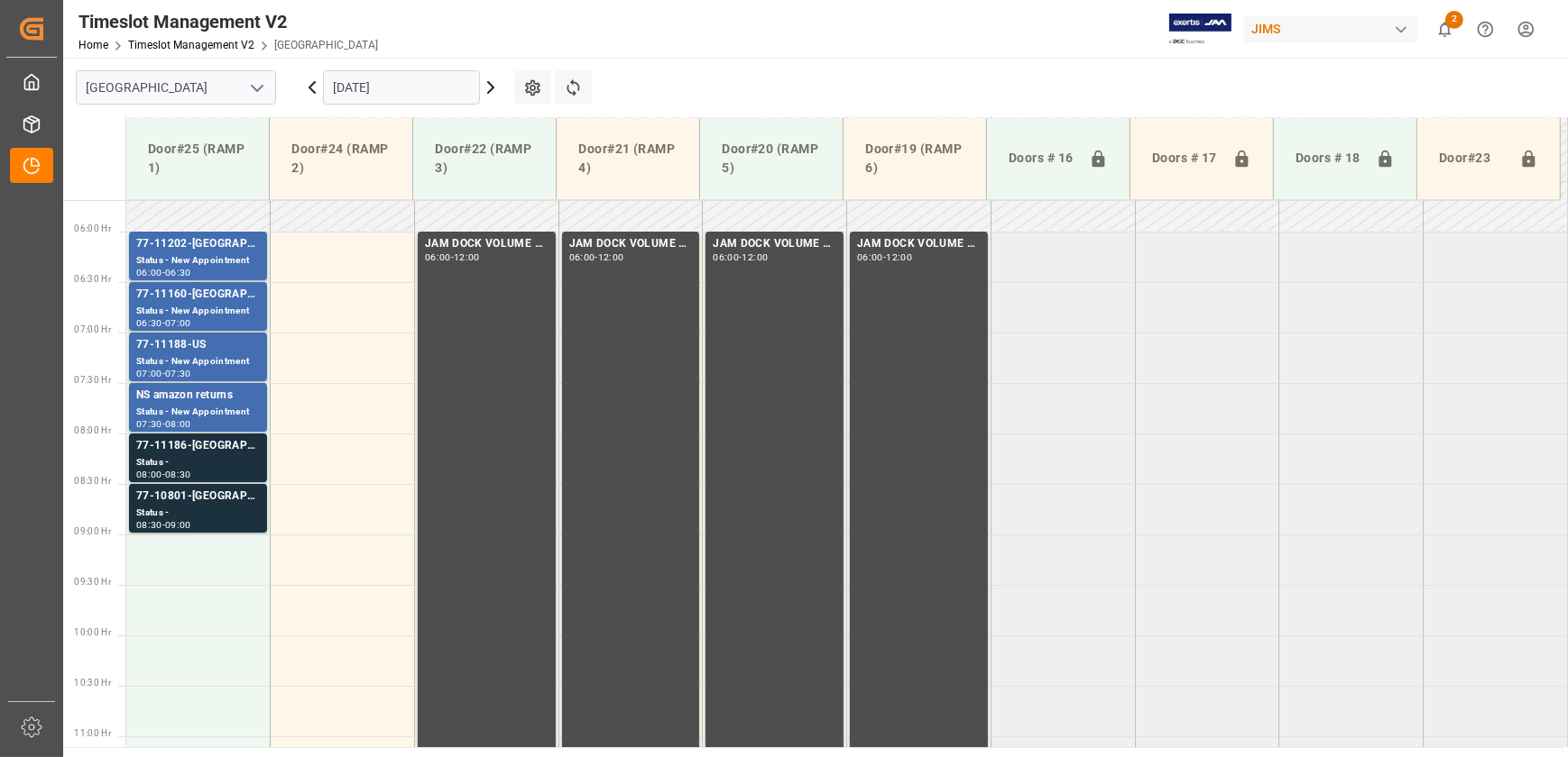
click at [201, 517] on div "Status -" at bounding box center [198, 513] width 123 height 15
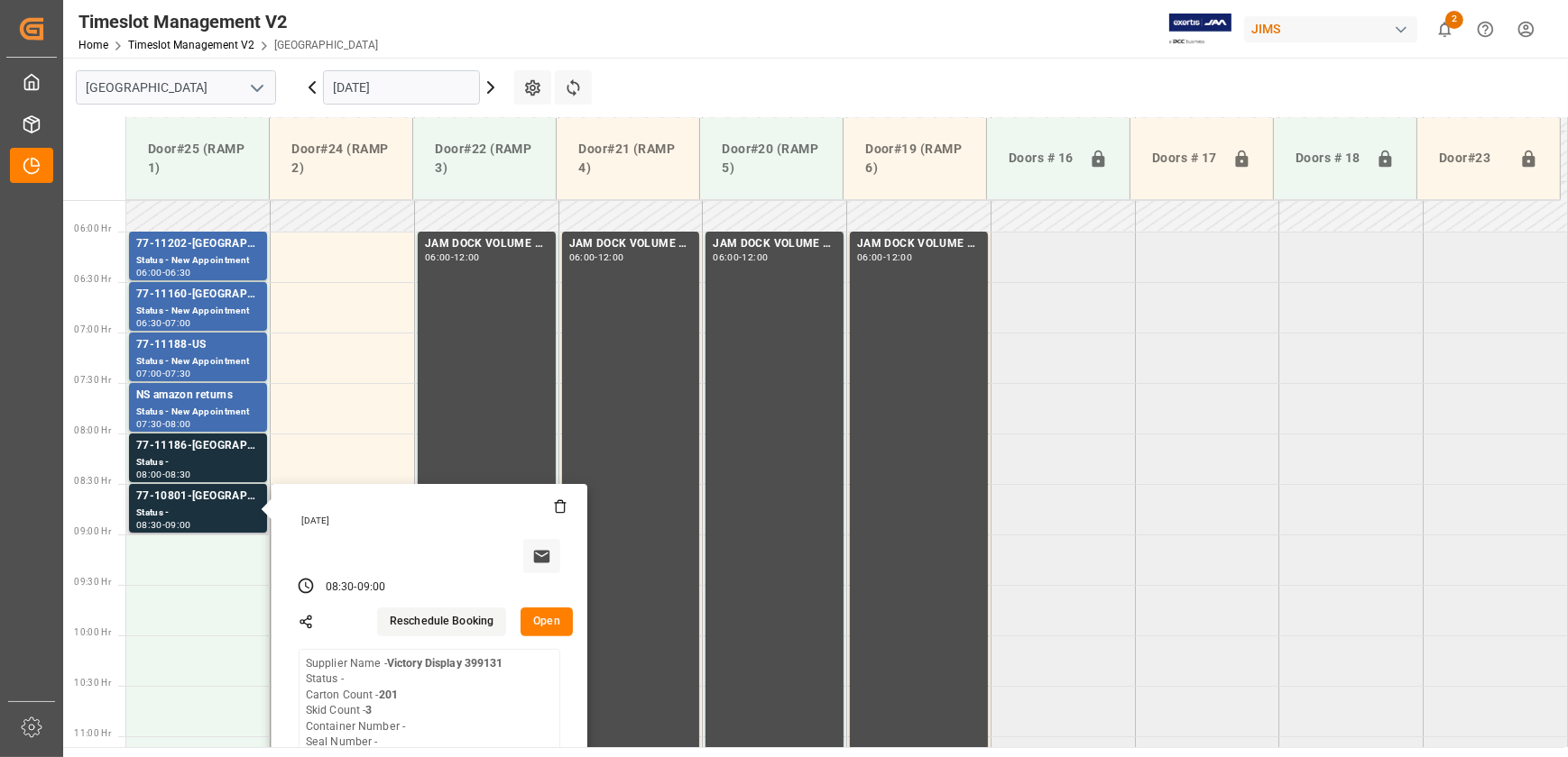
click at [570, 629] on button "Open" at bounding box center [546, 622] width 52 height 29
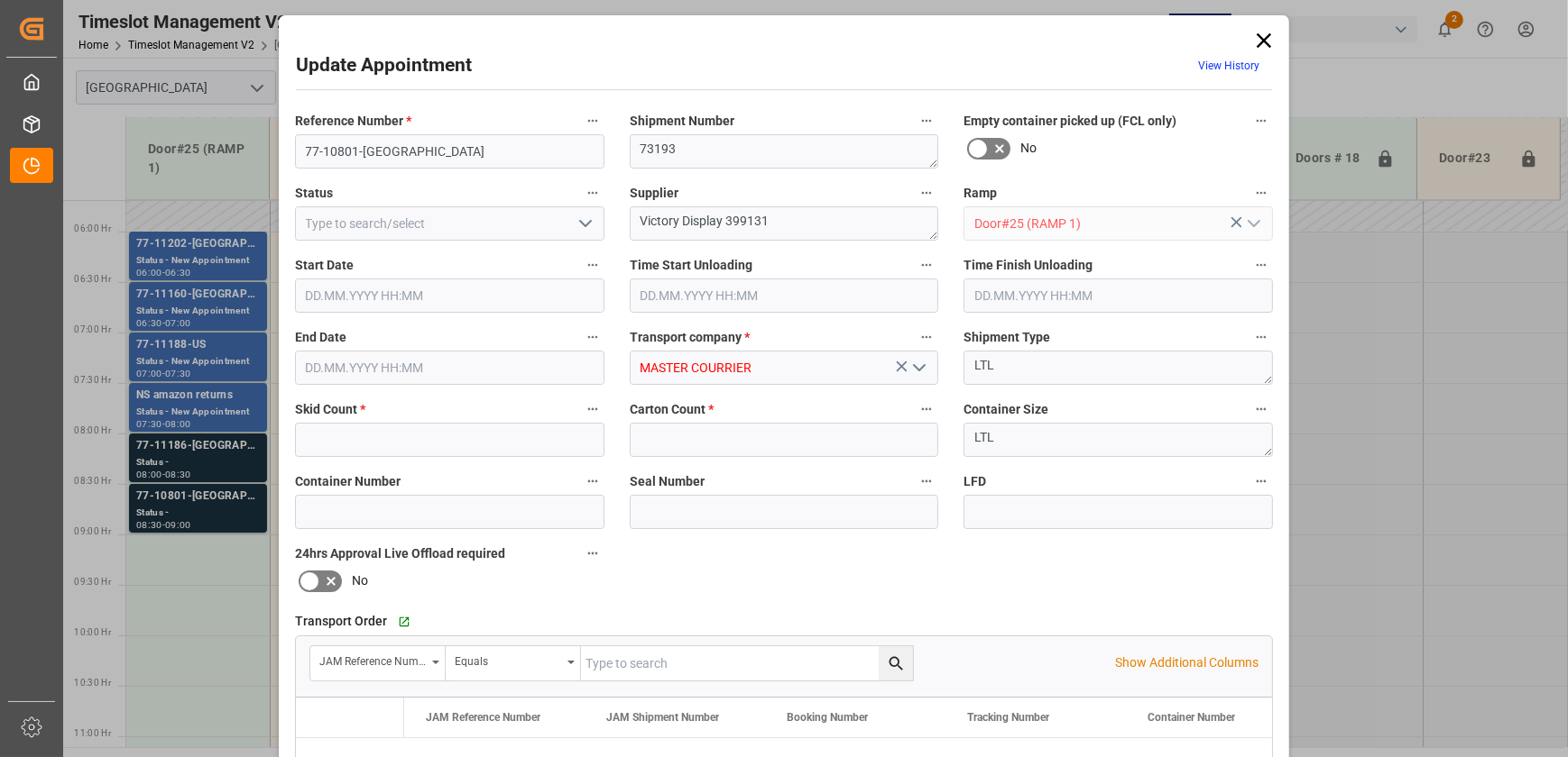
type input "3"
type input "201"
type input "[DATE] 08:30"
type input "[DATE] 09:00"
type input "[DATE] 18:11"
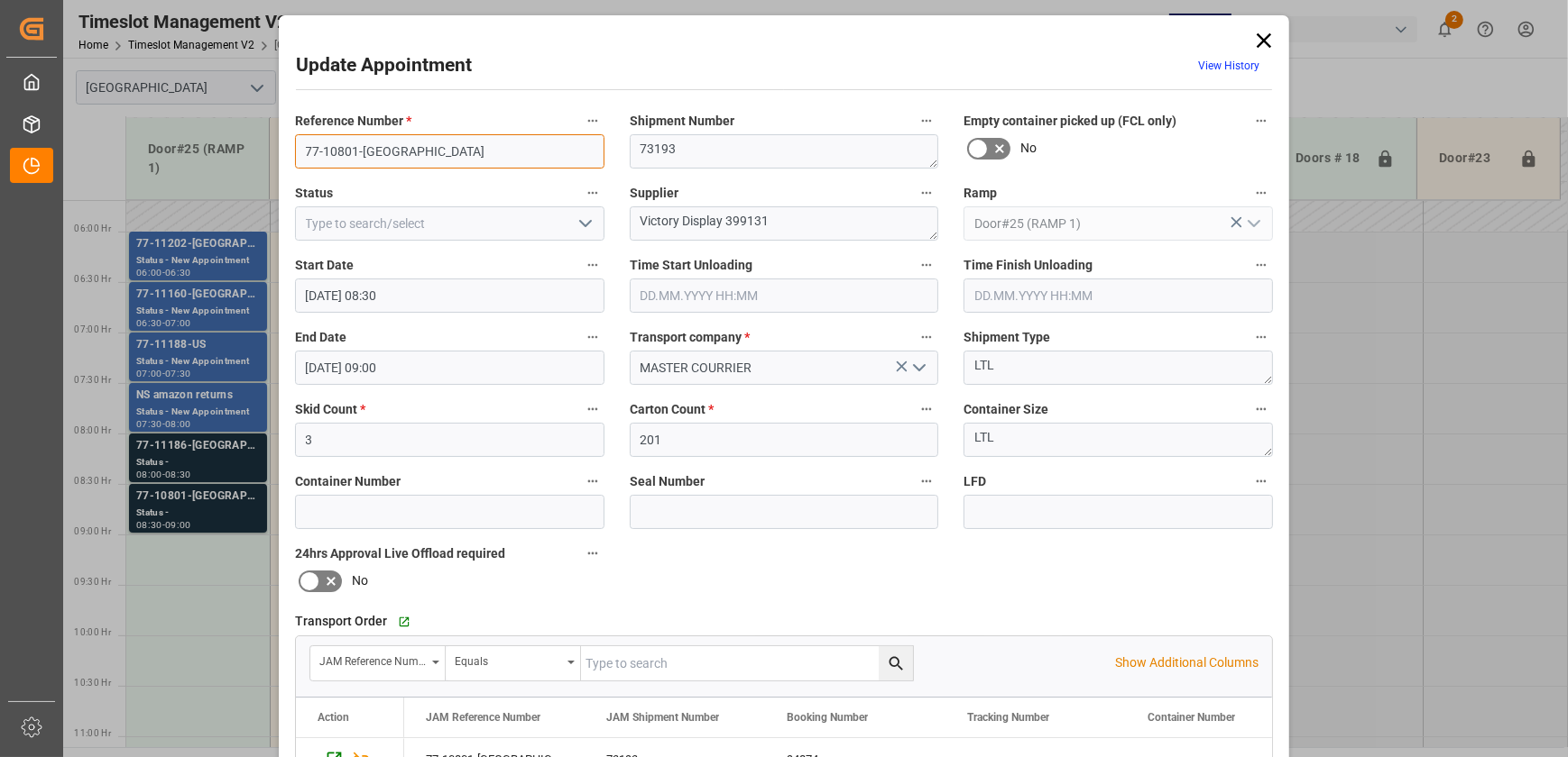
click at [325, 145] on input "77-10801-[GEOGRAPHIC_DATA]" at bounding box center [449, 151] width 309 height 35
click at [326, 145] on input "77-10801-[GEOGRAPHIC_DATA]" at bounding box center [449, 151] width 309 height 35
click at [1267, 40] on icon at bounding box center [1264, 40] width 25 height 25
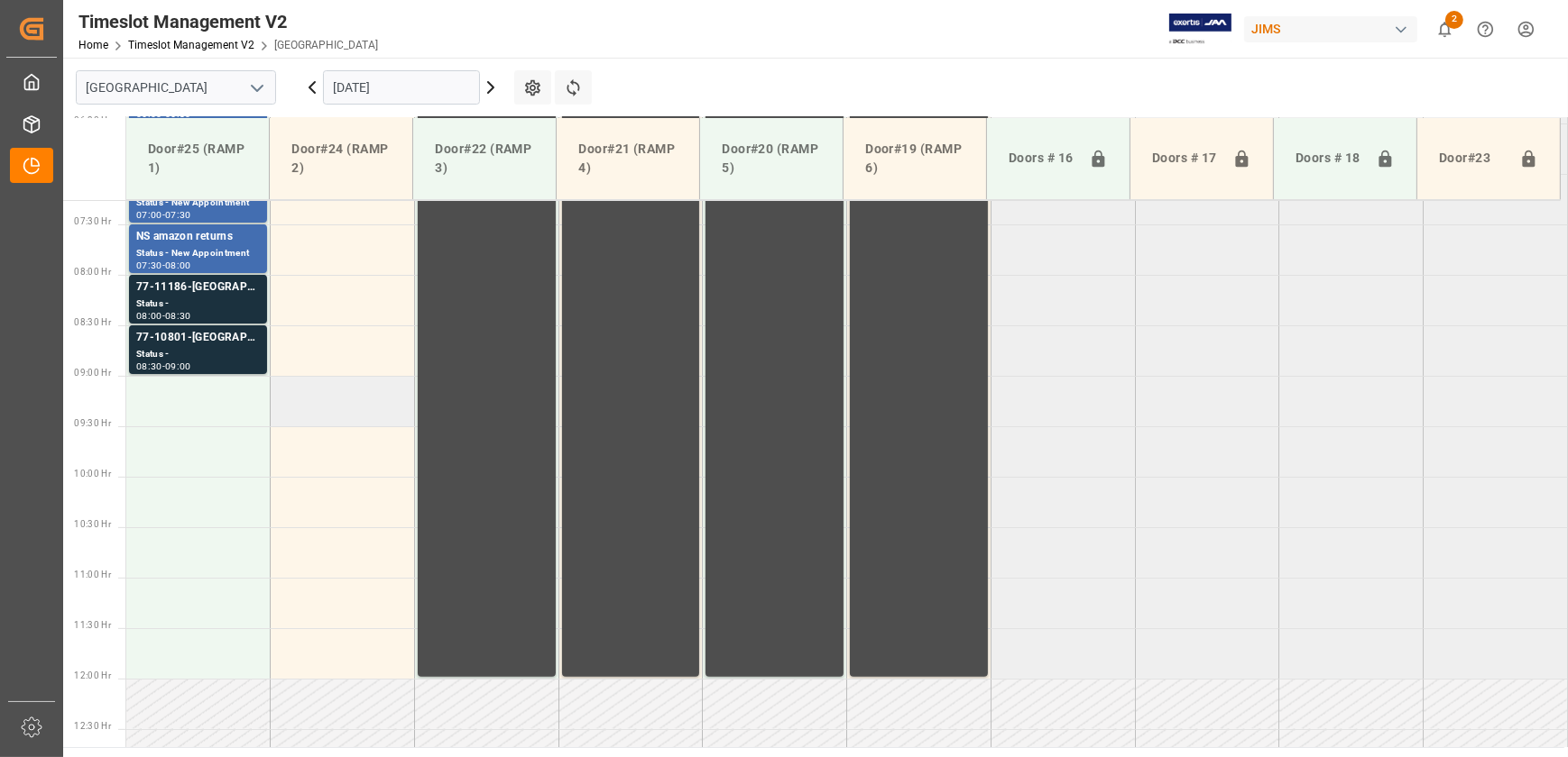
scroll to position [492, 0]
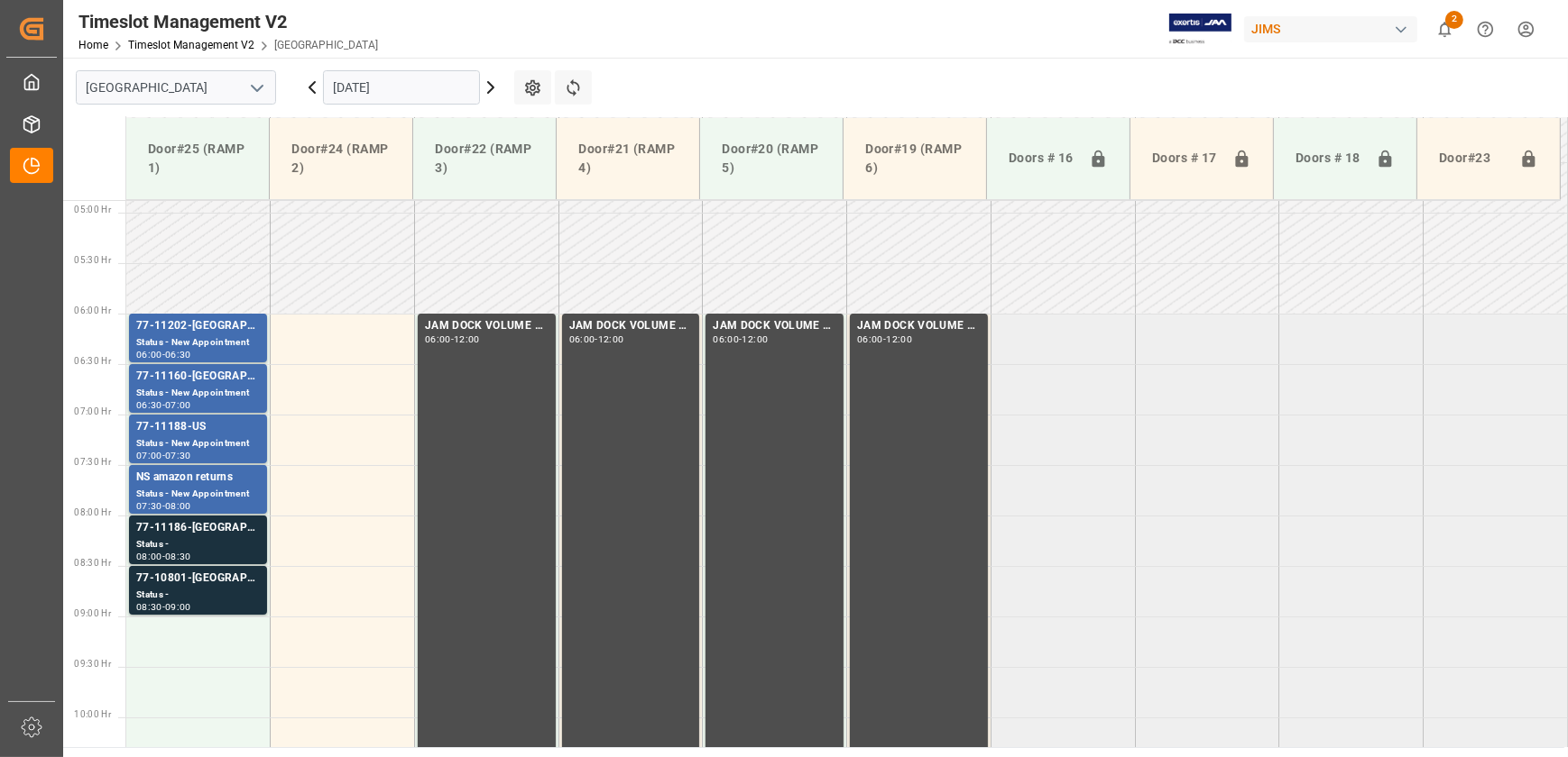
click at [314, 92] on icon at bounding box center [312, 88] width 6 height 11
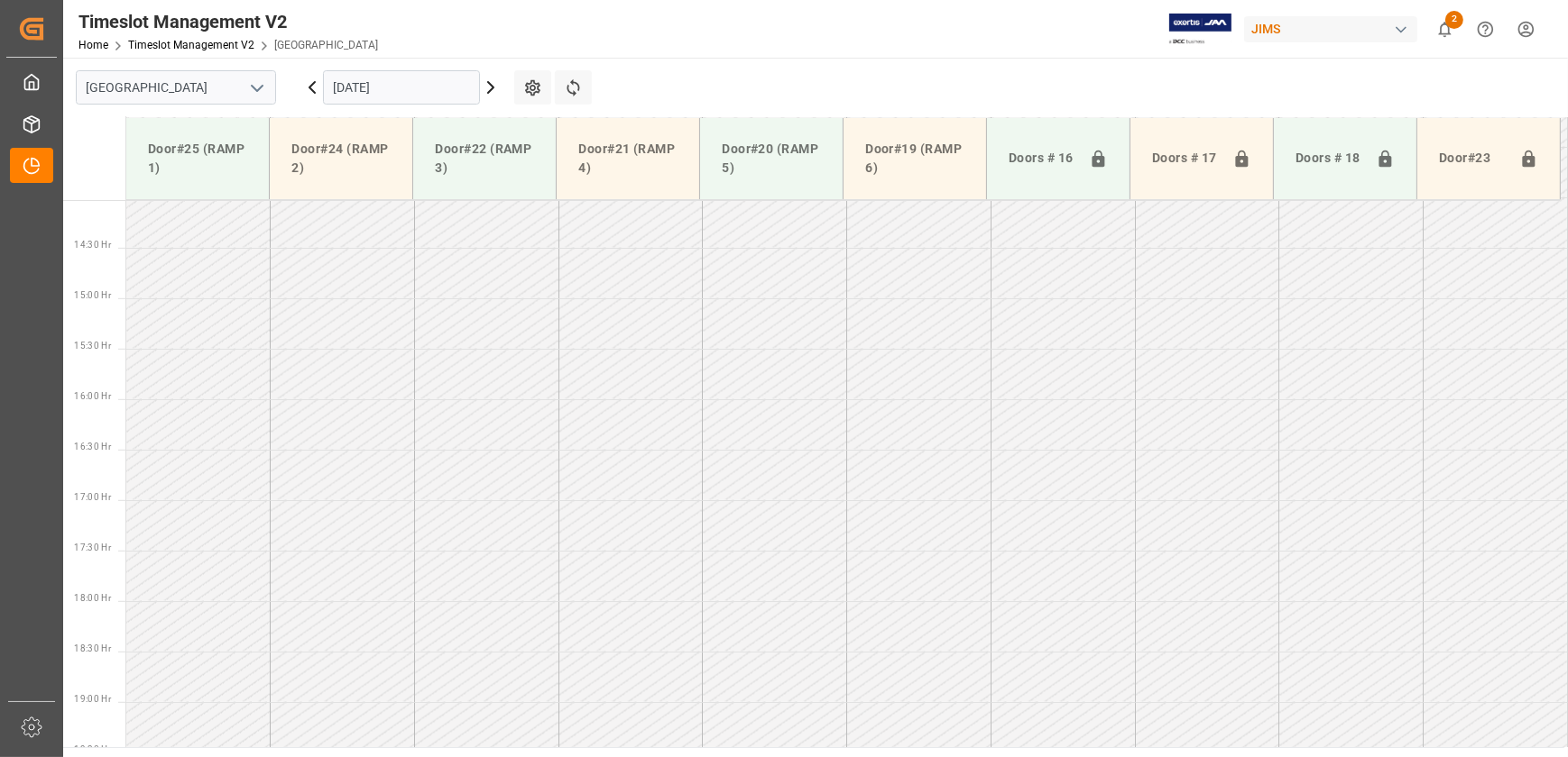
scroll to position [1421, 0]
click at [304, 86] on icon at bounding box center [312, 87] width 21 height 21
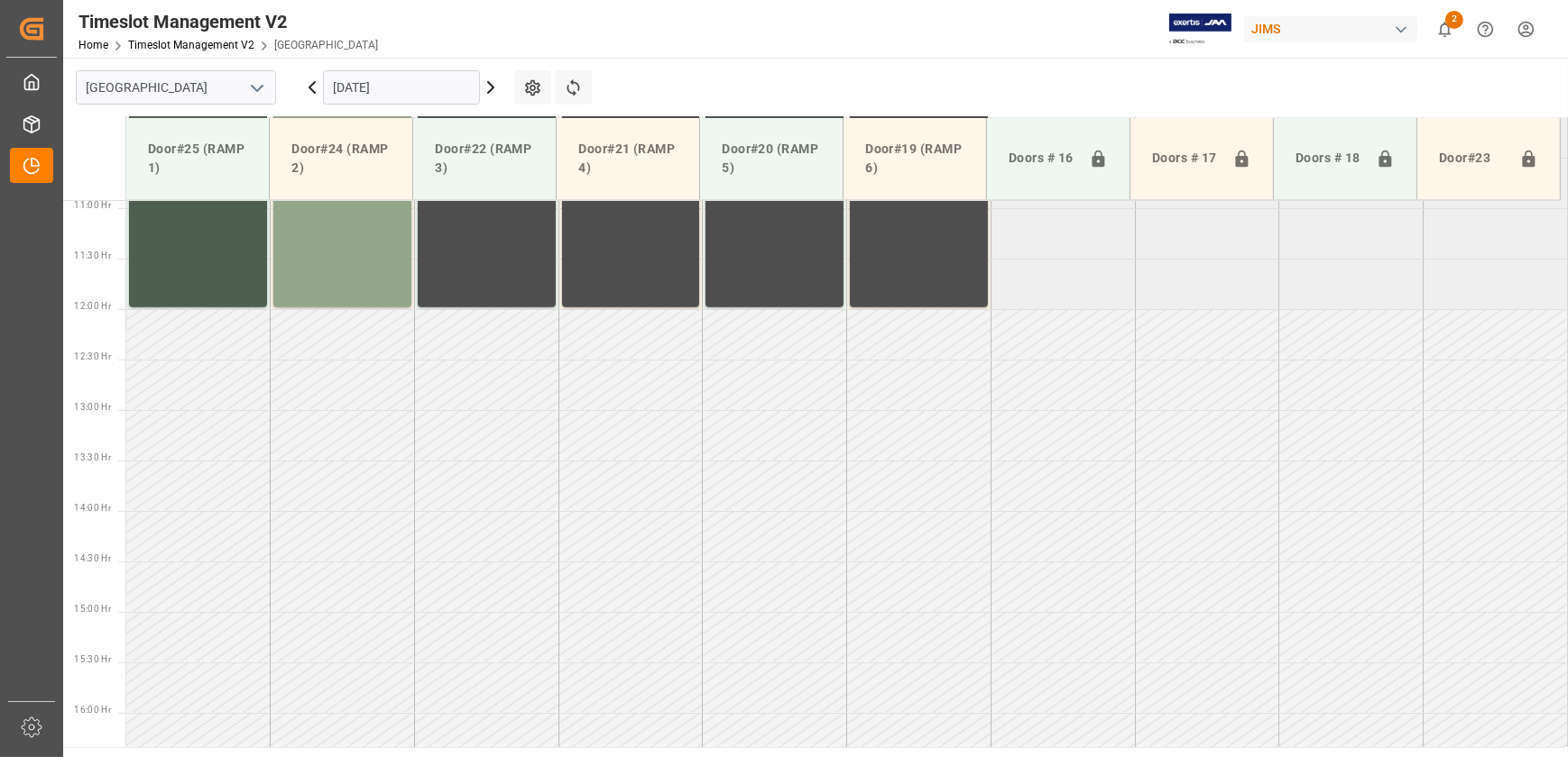
scroll to position [0, 0]
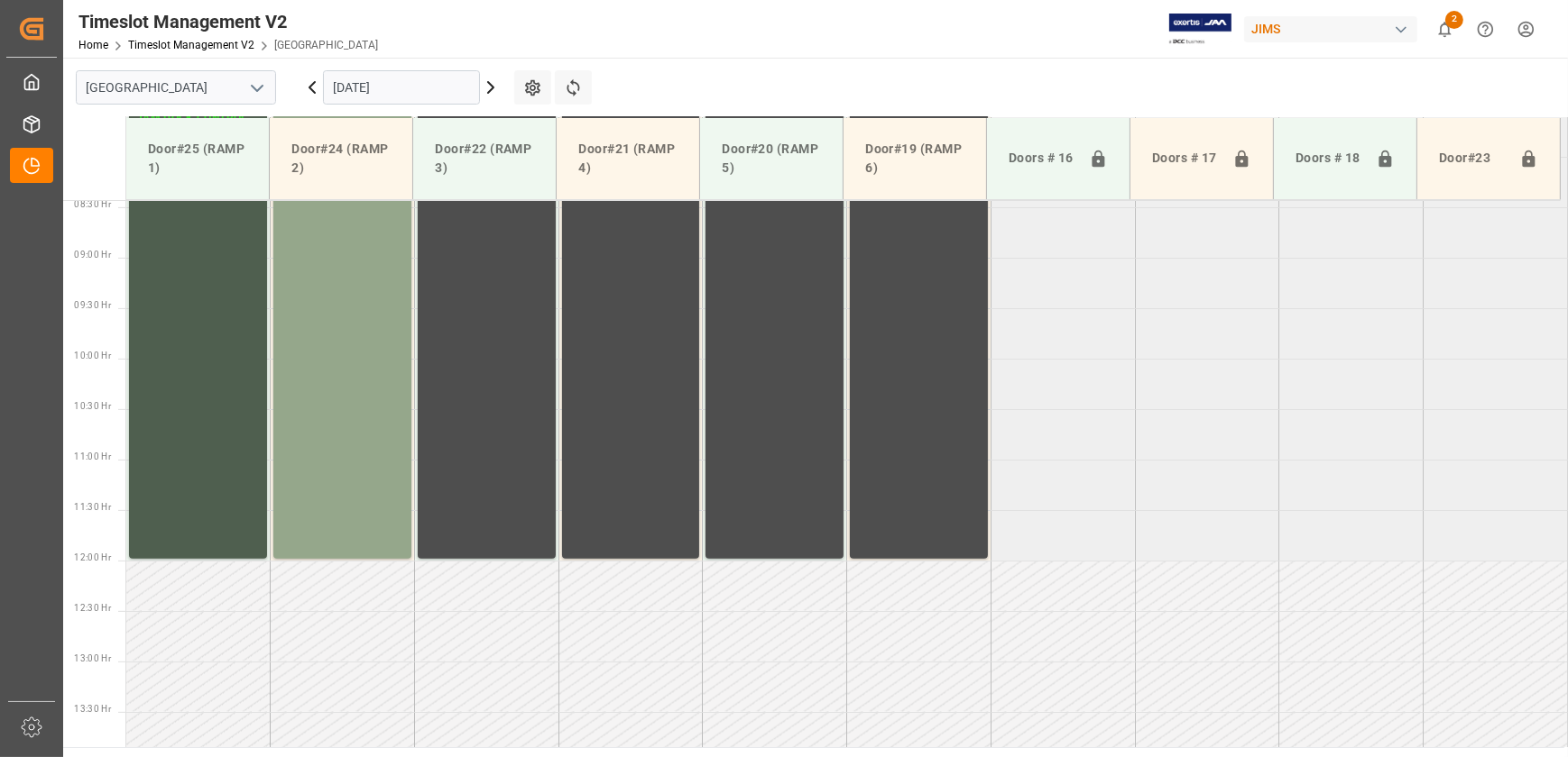
click at [487, 82] on icon at bounding box center [490, 87] width 21 height 21
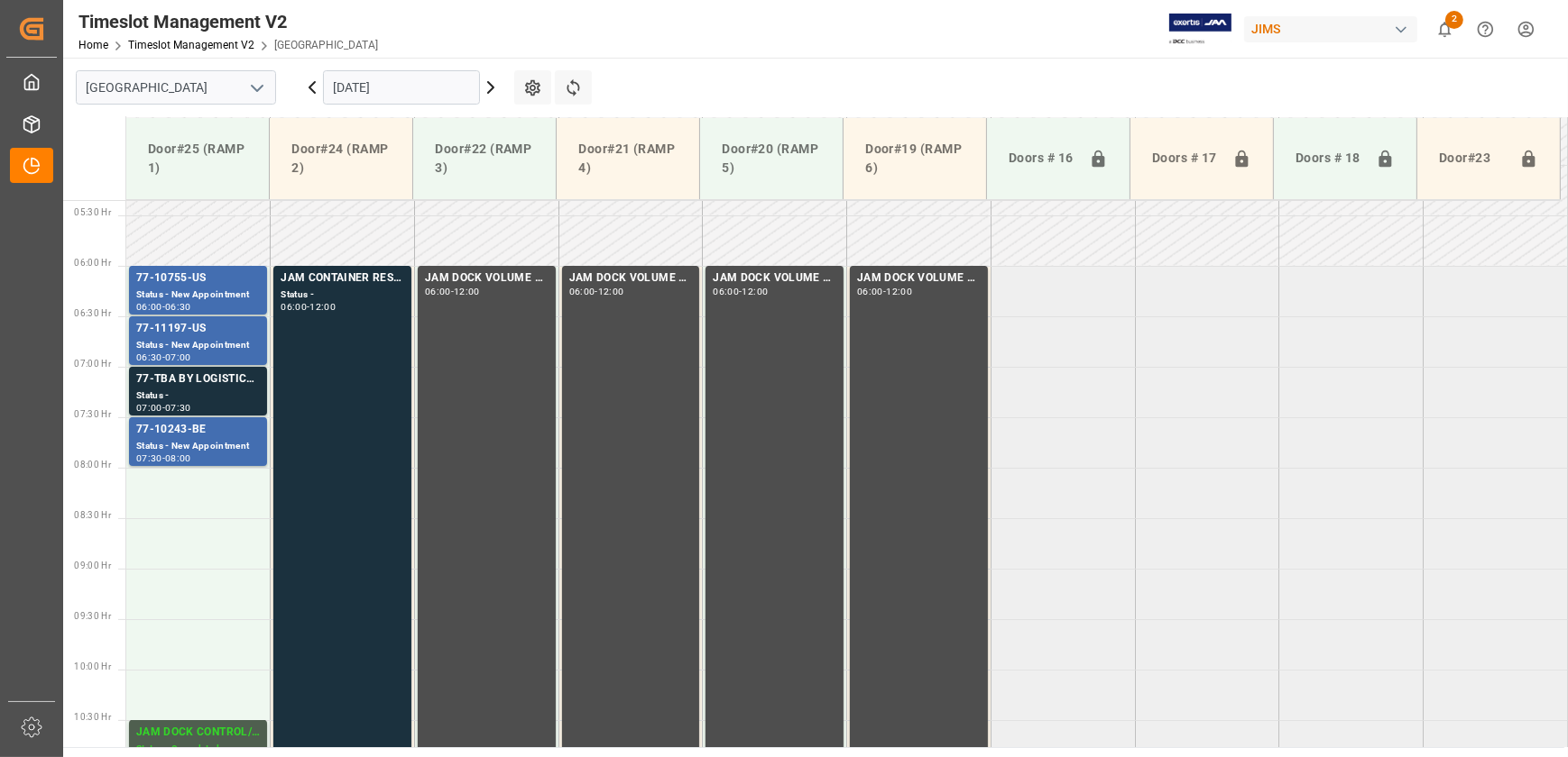
scroll to position [498, 0]
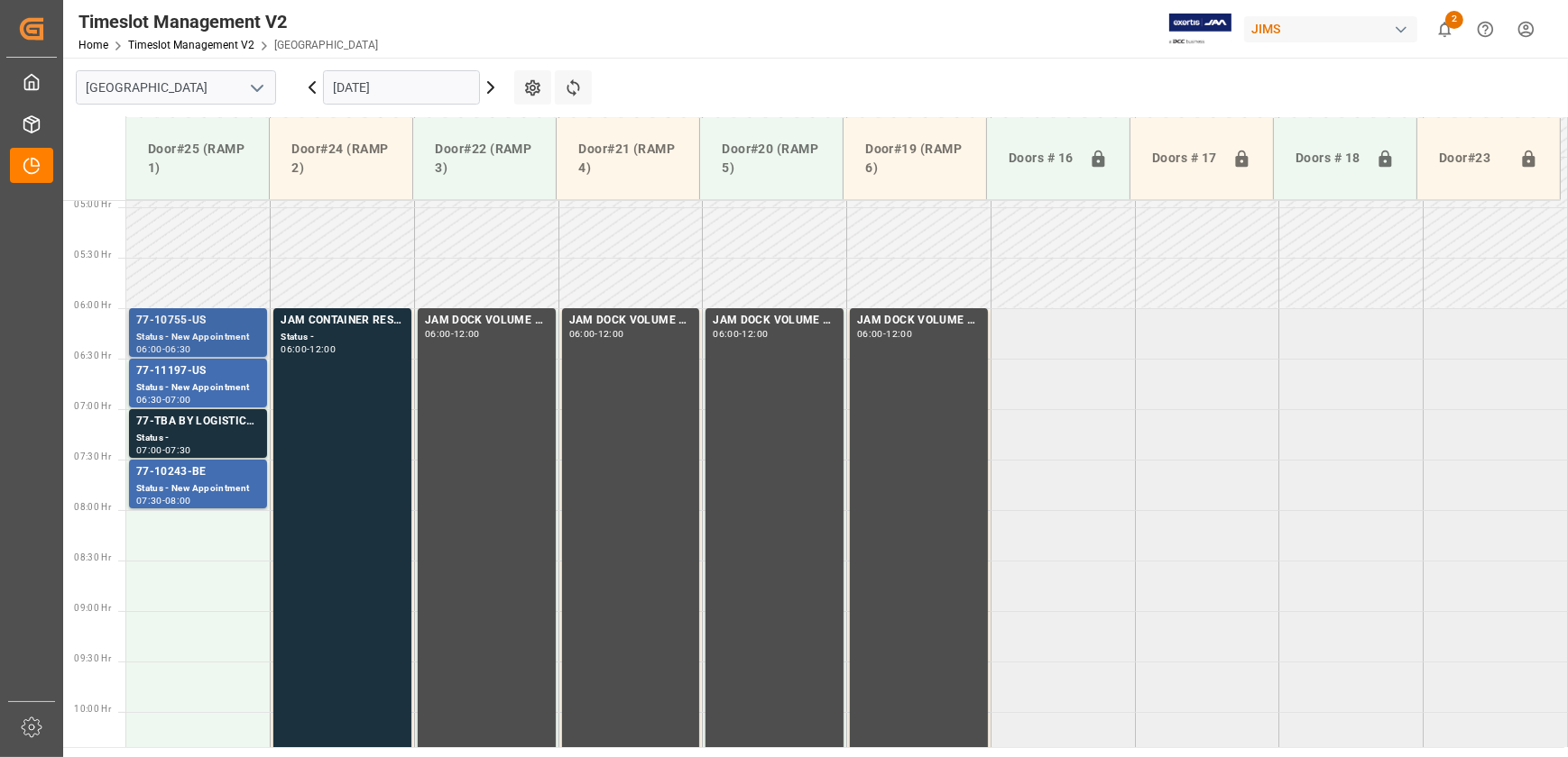
click at [236, 345] on div "06:00 - 06:30" at bounding box center [198, 350] width 123 height 10
click at [108, 422] on Hr "07:00 Hr" at bounding box center [91, 409] width 55 height 50
click at [183, 422] on div "77-TBA BY LOGISTICS(PARAGRAPH)" at bounding box center [198, 421] width 123 height 18
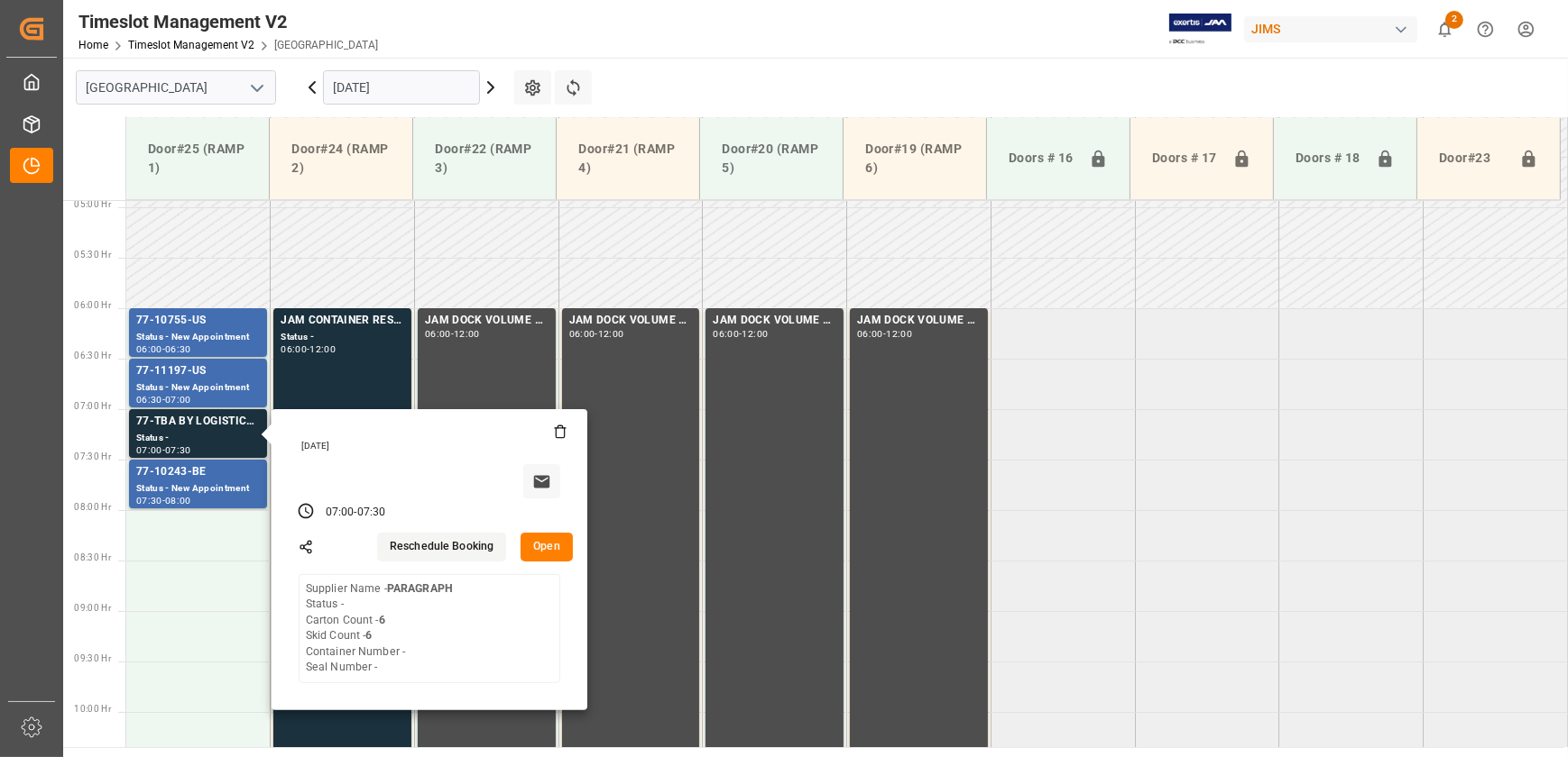
click at [551, 540] on button "Open" at bounding box center [546, 547] width 52 height 29
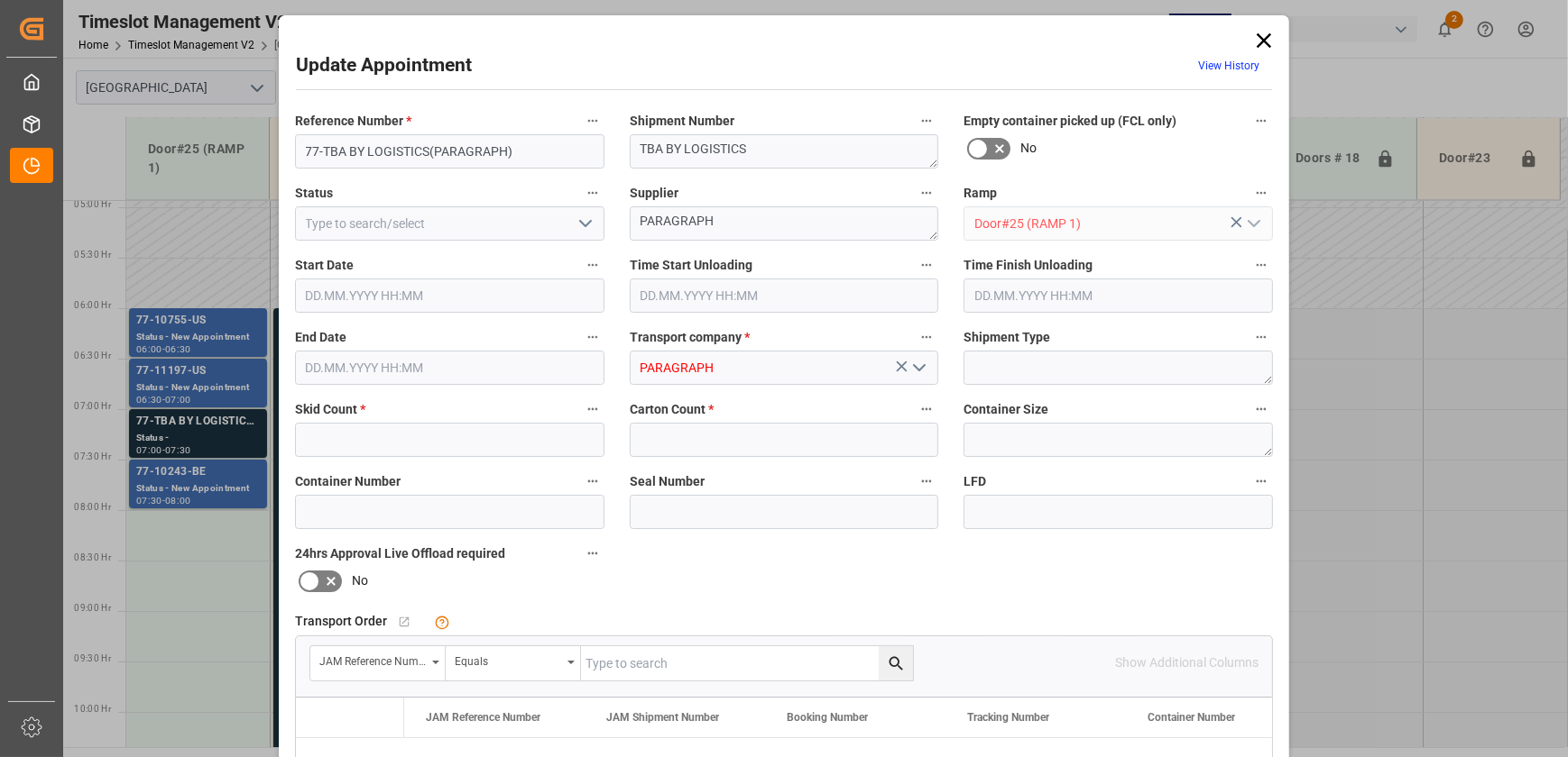
type input "6"
type input "[DATE] 07:00"
type input "[DATE] 07:30"
type input "[DATE] 16:20"
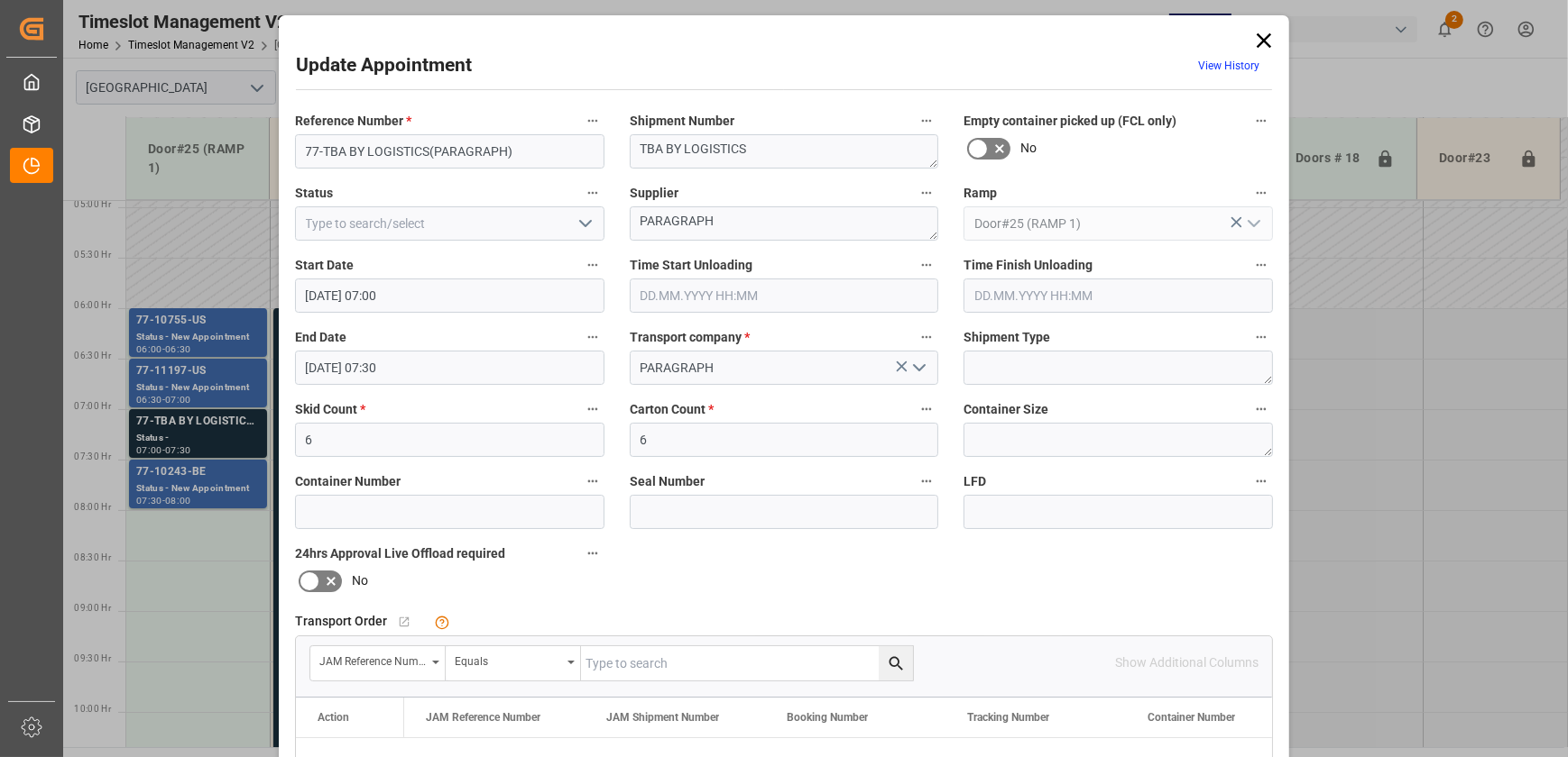
drag, startPoint x: 1256, startPoint y: 41, endPoint x: 1111, endPoint y: 92, distance: 153.7
click at [1256, 41] on icon at bounding box center [1264, 40] width 25 height 25
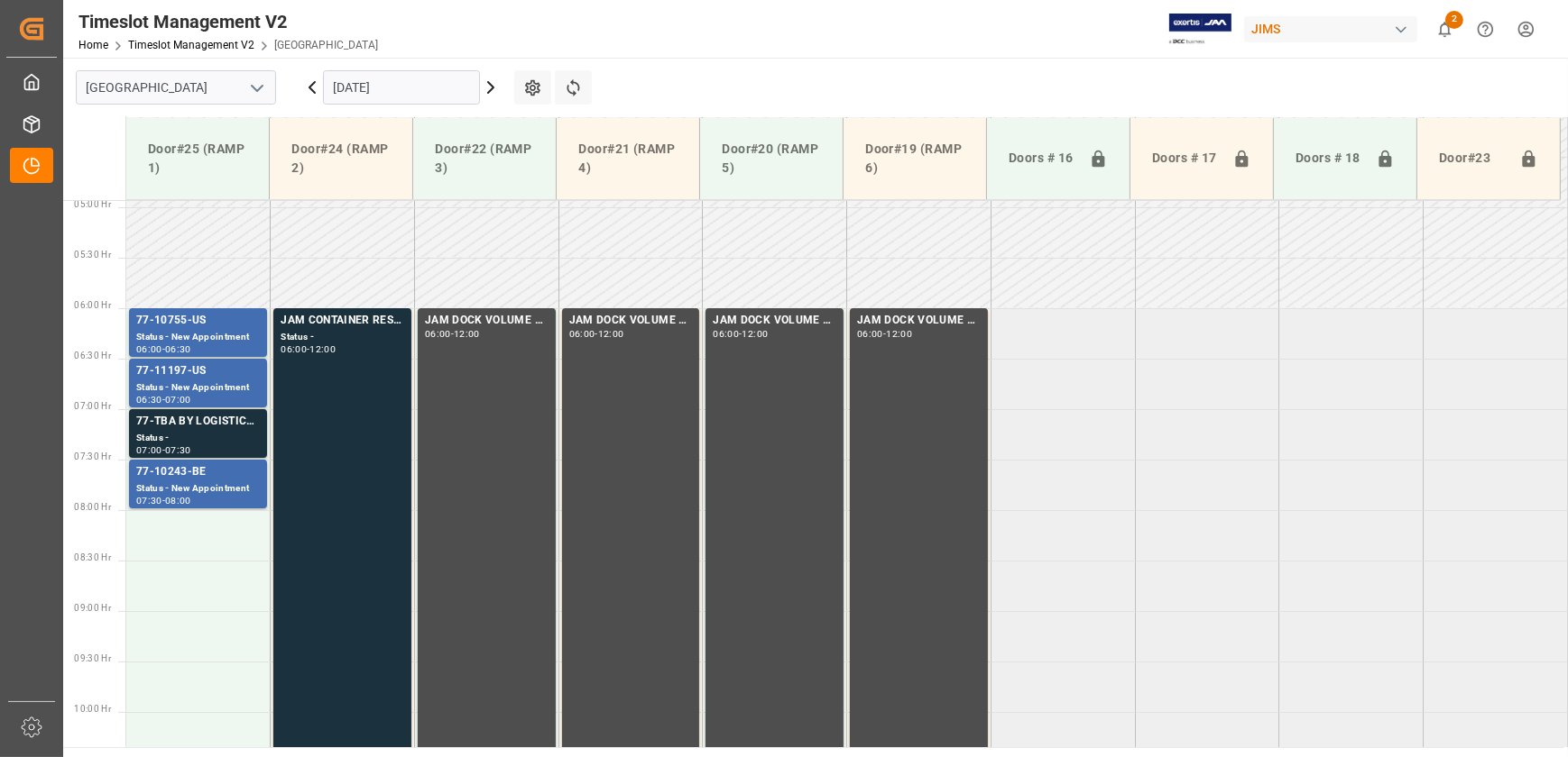
click at [492, 87] on icon at bounding box center [490, 88] width 6 height 11
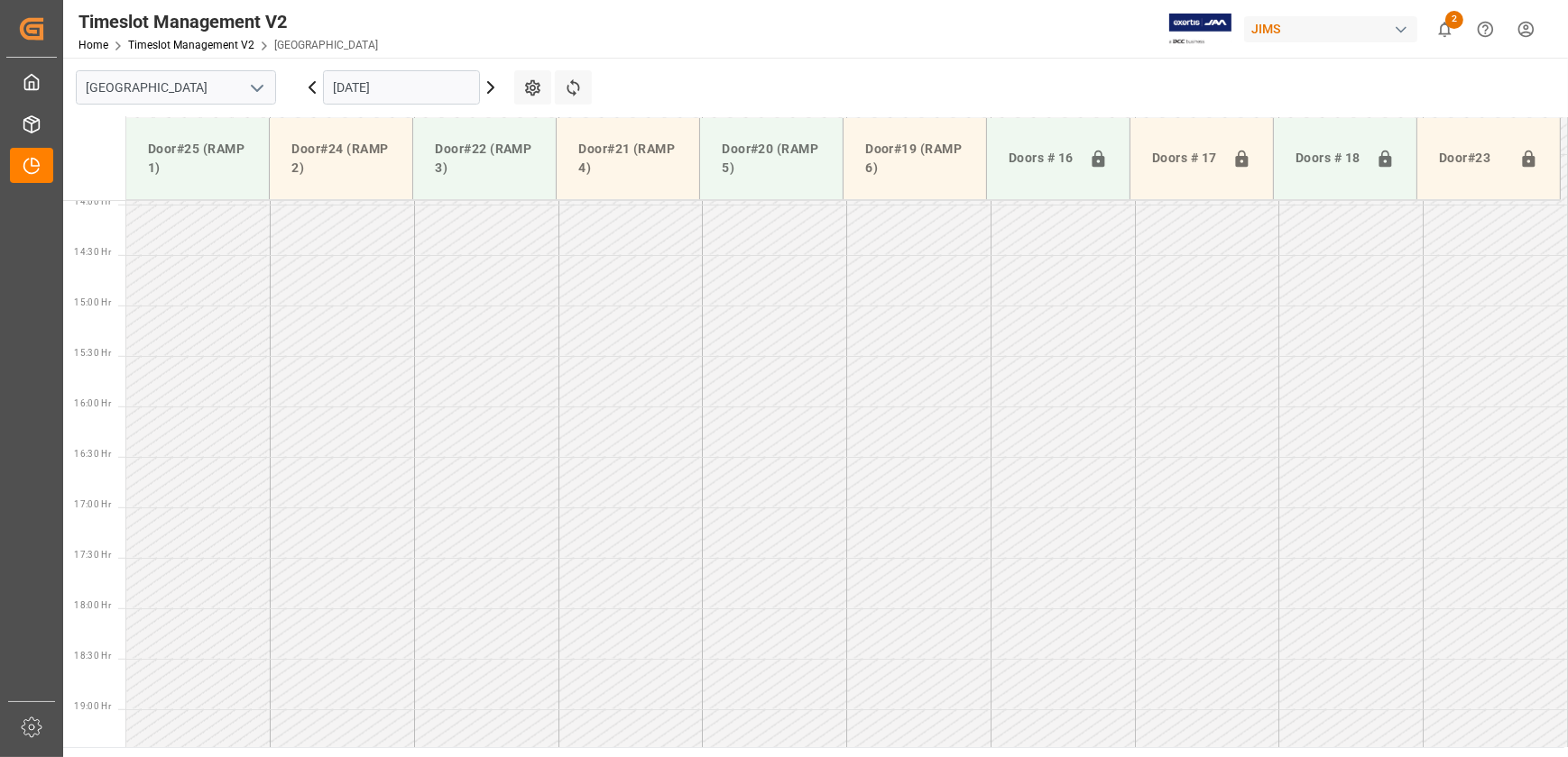
scroll to position [1421, 0]
click at [493, 83] on icon at bounding box center [490, 87] width 21 height 21
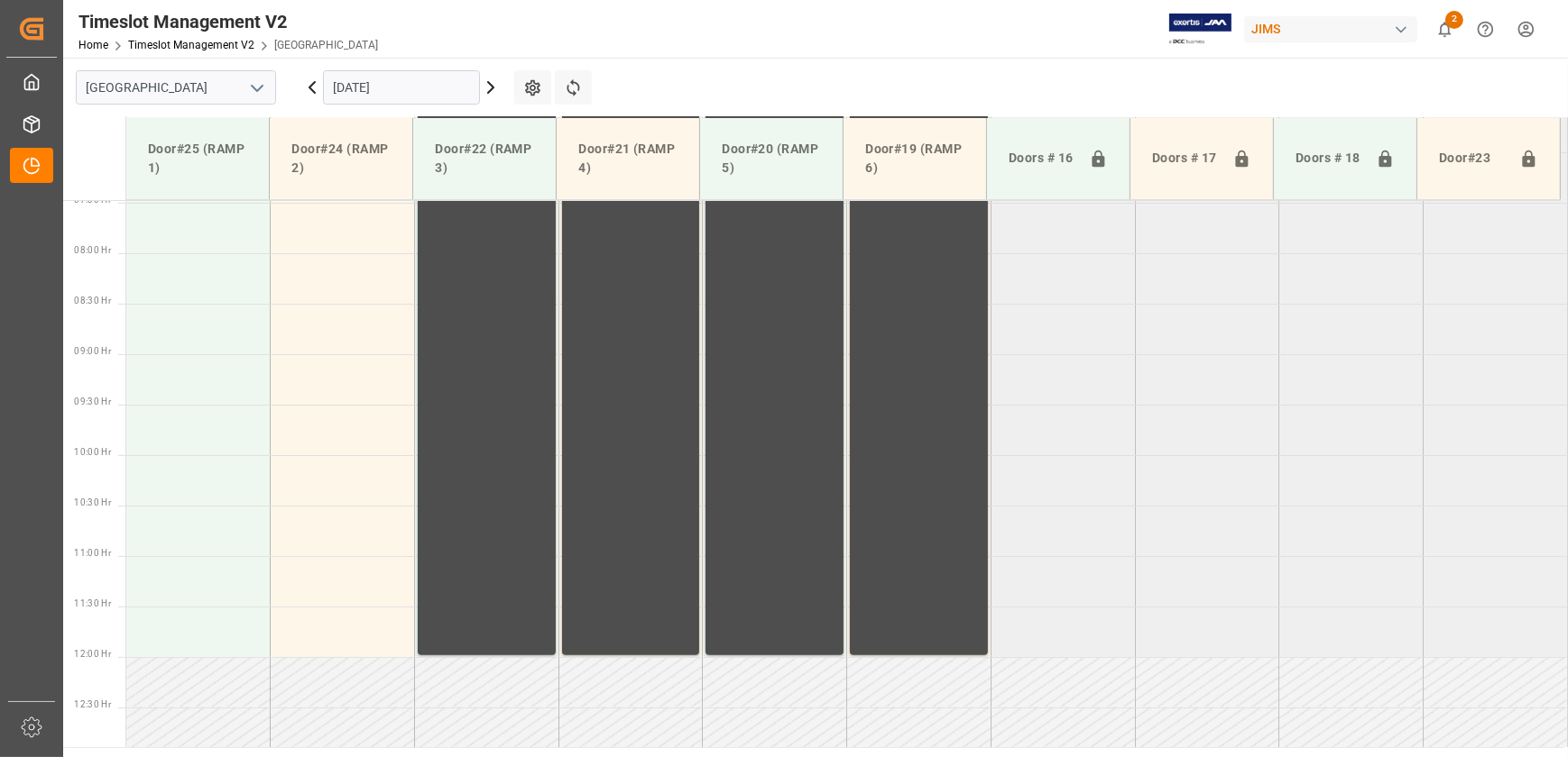
scroll to position [508, 0]
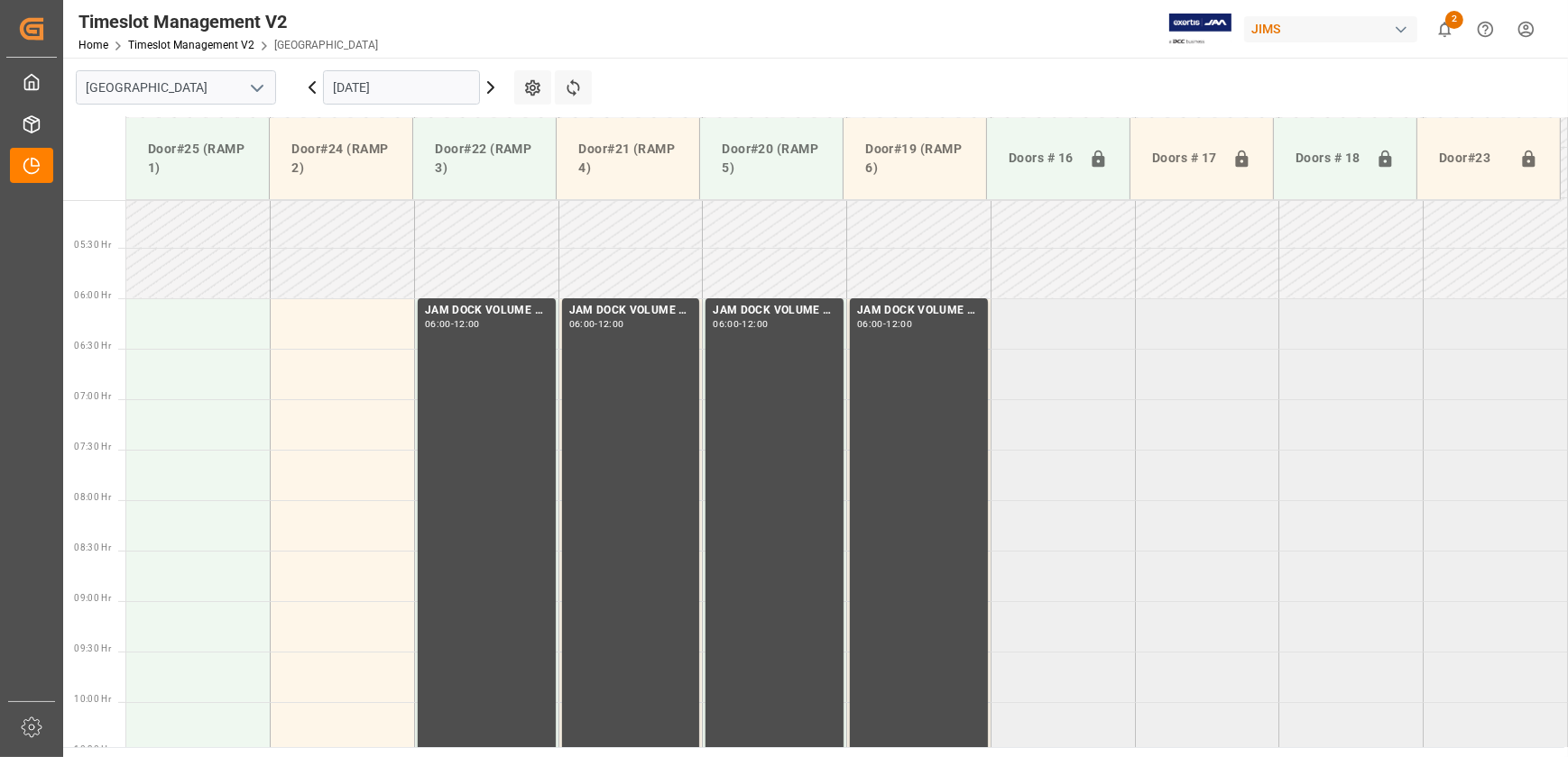
click at [312, 89] on icon at bounding box center [312, 87] width 21 height 21
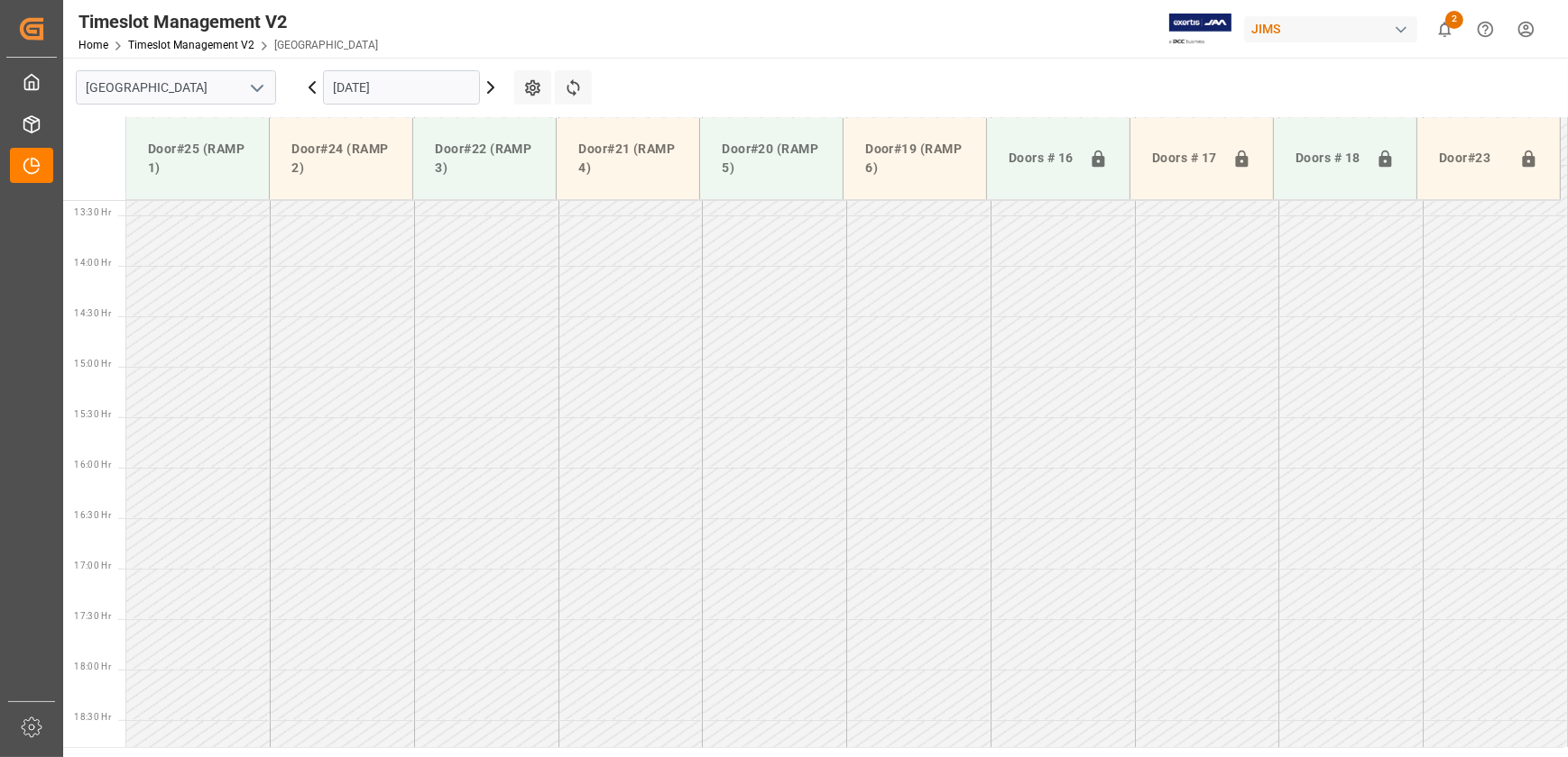
scroll to position [1421, 0]
